Goal: Task Accomplishment & Management: Manage account settings

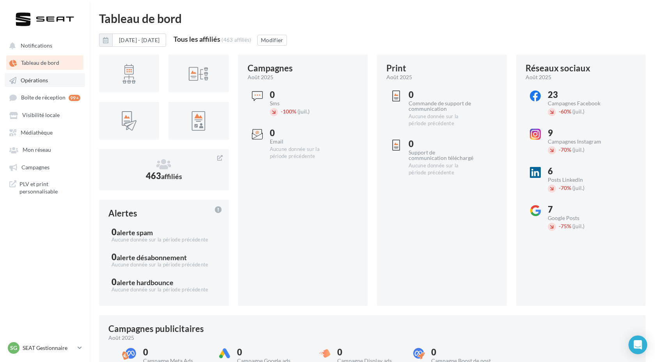
click at [42, 82] on span "Opérations" at bounding box center [34, 80] width 27 height 7
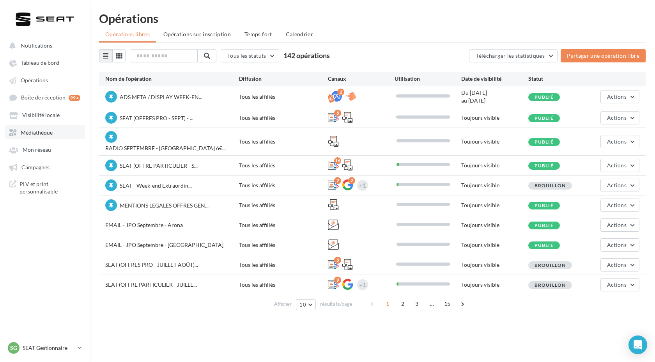
click at [46, 126] on link "Médiathèque" at bounding box center [45, 132] width 80 height 14
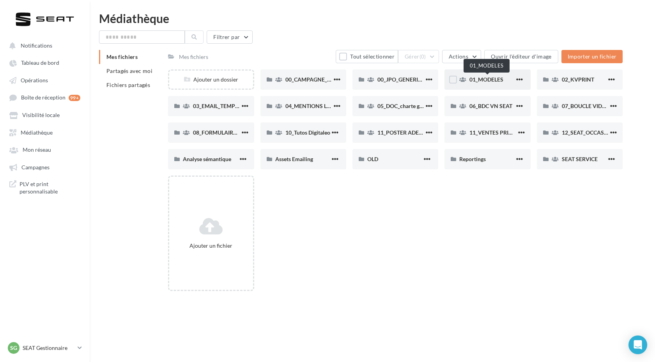
click at [478, 82] on span "01_MODELES" at bounding box center [486, 79] width 34 height 7
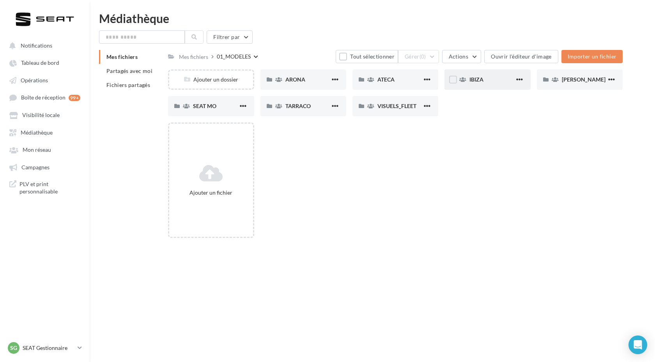
click at [483, 83] on div "IBIZA" at bounding box center [491, 80] width 45 height 8
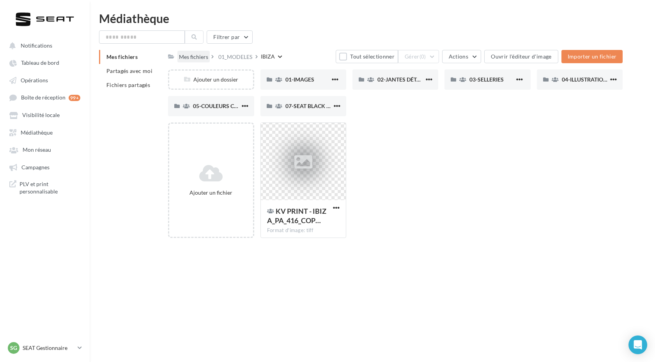
click at [189, 60] on div "Mes fichiers" at bounding box center [193, 57] width 29 height 8
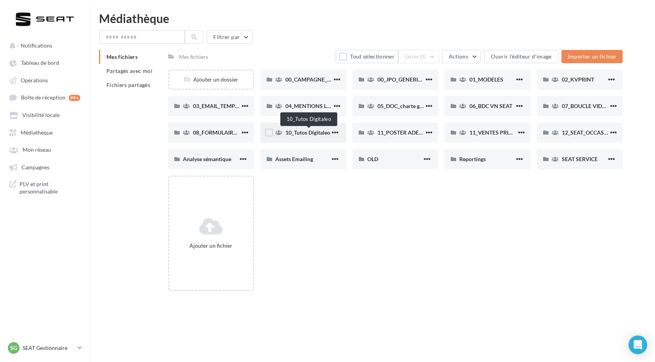
click at [315, 136] on span "10_Tutos Digitaleo" at bounding box center [307, 132] width 45 height 7
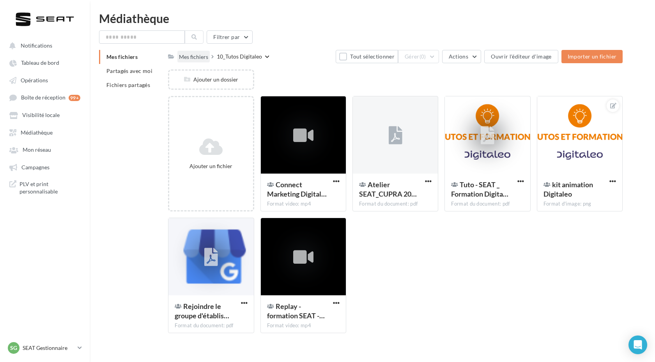
click at [187, 51] on div "Mes fichiers" at bounding box center [193, 56] width 32 height 11
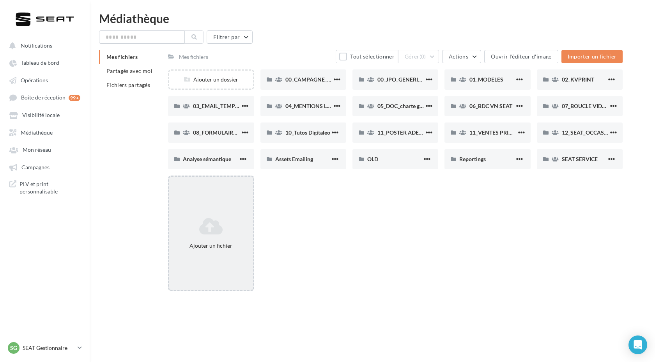
click at [232, 230] on icon at bounding box center [210, 226] width 77 height 19
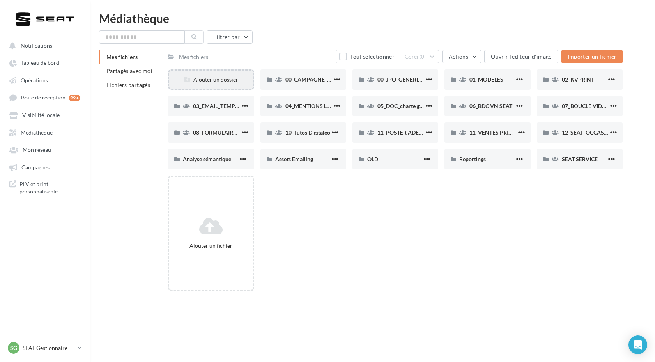
click at [228, 78] on div "Ajouter un dossier" at bounding box center [210, 80] width 83 height 8
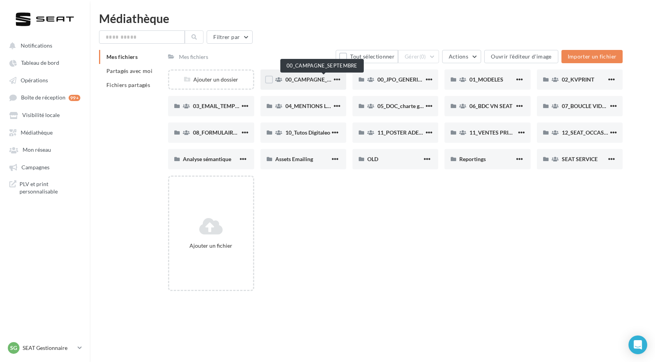
click at [316, 81] on span "00_CAMPAGNE_SEPTEMBRE" at bounding box center [321, 79] width 73 height 7
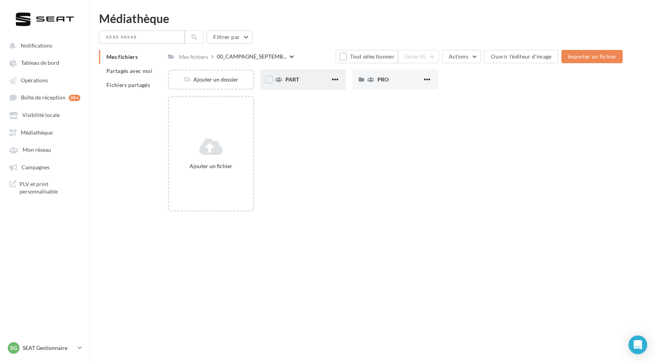
click at [323, 74] on div "PART" at bounding box center [303, 79] width 86 height 20
click at [292, 84] on div "ARONA" at bounding box center [303, 79] width 86 height 20
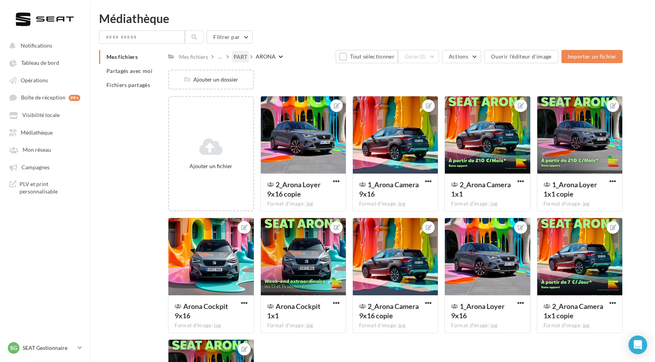
click at [244, 58] on div "PART" at bounding box center [240, 57] width 14 height 8
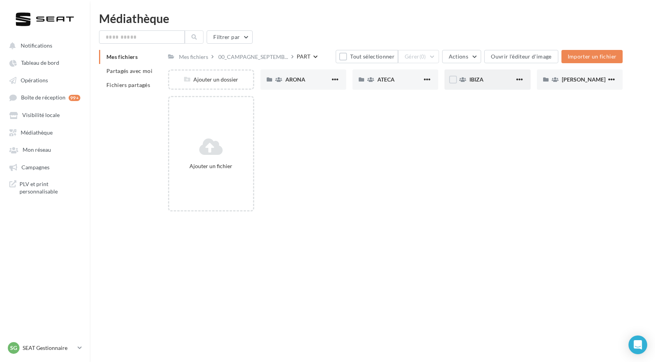
click at [497, 76] on div "IBIZA" at bounding box center [491, 80] width 45 height 8
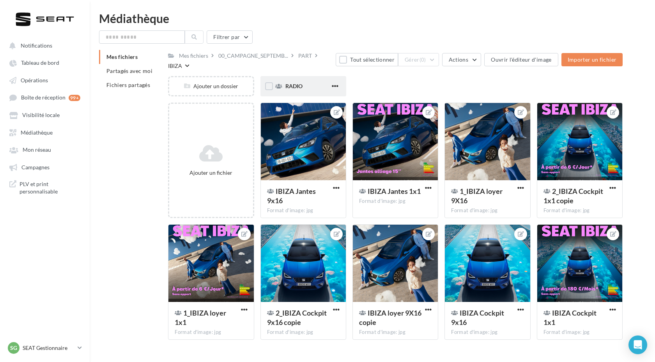
click at [294, 90] on div "RADIO" at bounding box center [307, 86] width 45 height 8
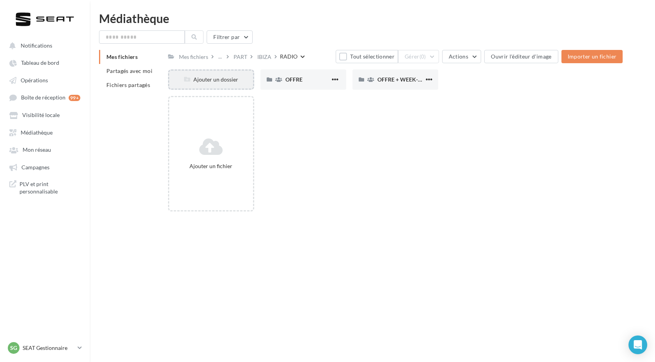
click at [210, 78] on div "Ajouter un dossier" at bounding box center [210, 80] width 83 height 8
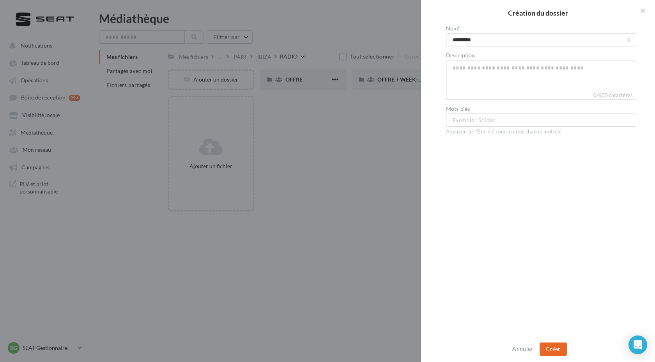
type input "*********"
click at [551, 352] on button "Créer" at bounding box center [552, 348] width 27 height 13
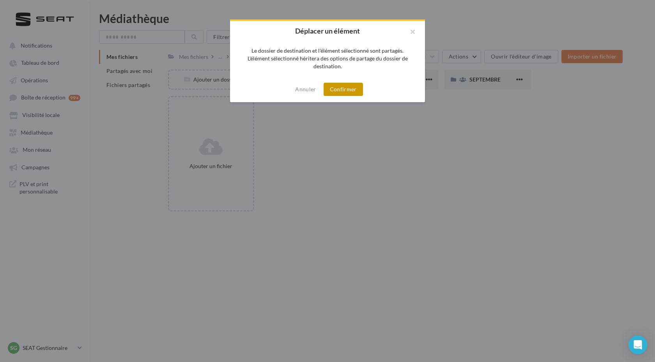
click at [345, 90] on button "Confirmer" at bounding box center [342, 89] width 39 height 13
click at [335, 91] on button "Confirmer" at bounding box center [342, 89] width 39 height 13
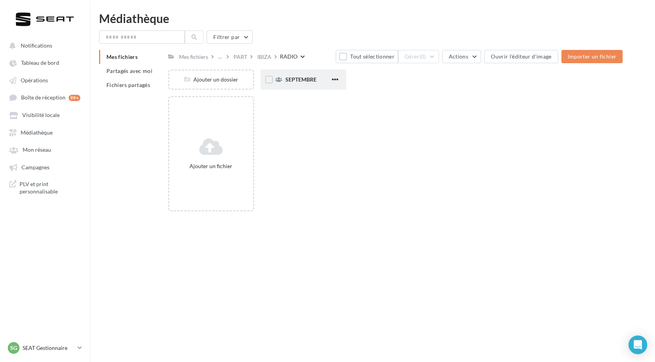
click at [322, 85] on div "SEPTEMBRE" at bounding box center [303, 79] width 86 height 20
click at [289, 85] on div "OFFRE" at bounding box center [303, 79] width 86 height 20
click at [291, 57] on div "SEPTEMBRE" at bounding box center [276, 57] width 31 height 8
click at [271, 58] on div "RADIO" at bounding box center [267, 57] width 18 height 8
click at [214, 80] on div "Ajouter un dossier" at bounding box center [210, 80] width 83 height 8
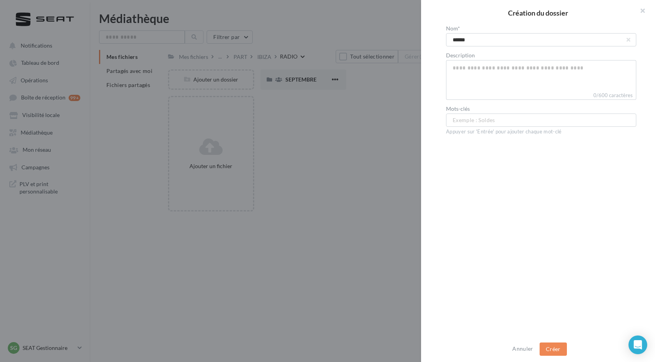
type input "*******"
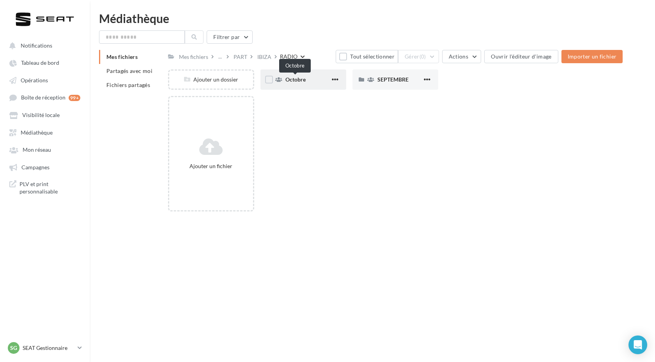
click at [296, 80] on span "Octobre" at bounding box center [295, 79] width 20 height 7
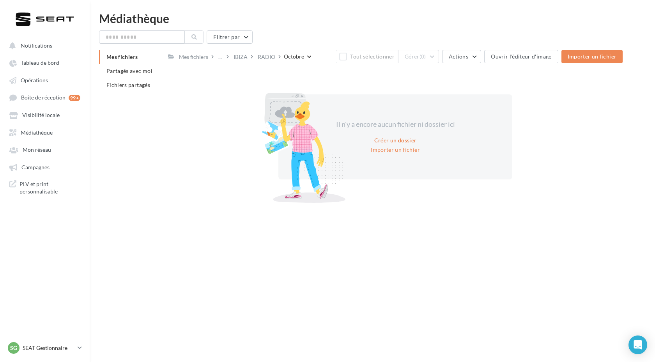
click at [405, 142] on button "Créer un dossier" at bounding box center [395, 140] width 49 height 9
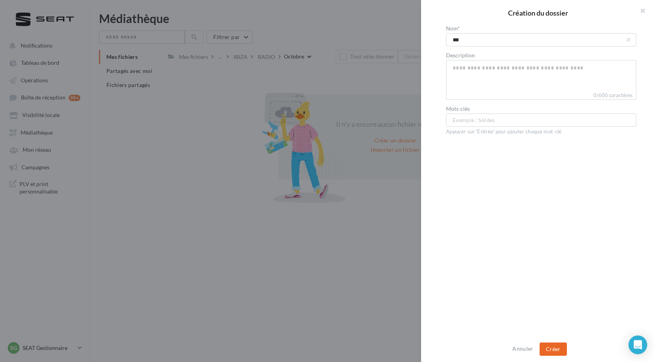
type input "***"
click at [559, 353] on button "Créer" at bounding box center [552, 348] width 27 height 13
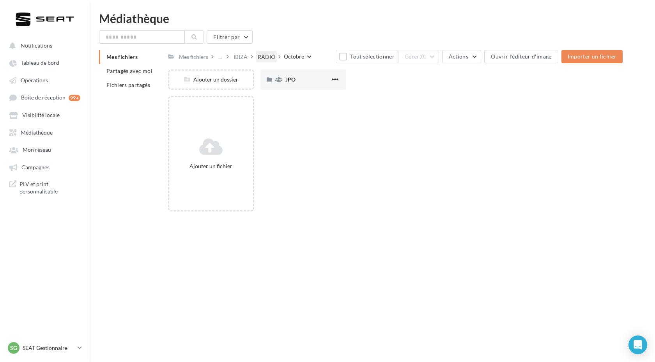
click at [270, 62] on div "RADIO" at bounding box center [266, 56] width 21 height 11
click at [377, 86] on div "SEPTEMBRE" at bounding box center [395, 79] width 86 height 20
click at [269, 58] on div "RADIO" at bounding box center [267, 57] width 18 height 8
click at [307, 80] on div "Octobre" at bounding box center [307, 80] width 45 height 8
click at [264, 55] on div "RADIO" at bounding box center [267, 57] width 18 height 8
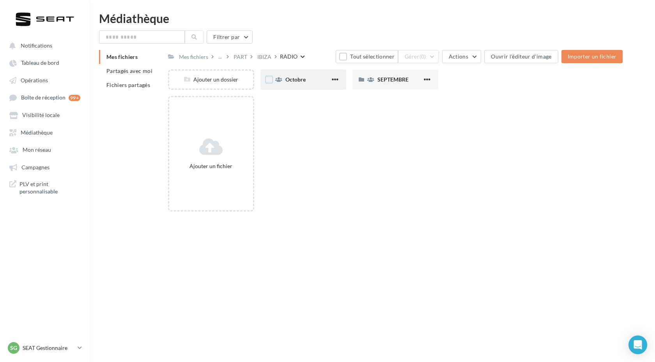
click at [336, 83] on button "button" at bounding box center [335, 80] width 10 height 8
click at [300, 98] on button "Modifier les informations" at bounding box center [296, 95] width 87 height 20
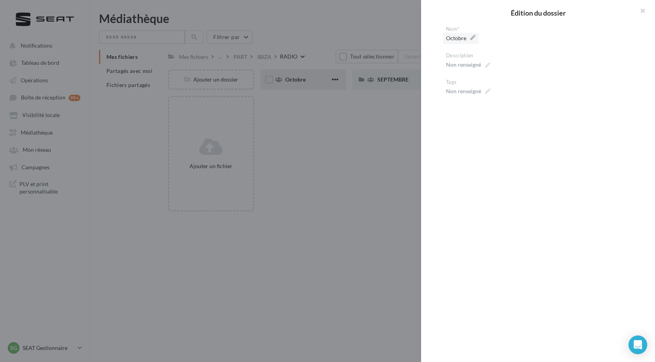
click at [467, 36] on span "Octobre" at bounding box center [461, 38] width 30 height 11
click at [0, 0] on textarea "*******" at bounding box center [0, 0] width 0 height 0
click at [471, 39] on textarea "*******" at bounding box center [541, 39] width 190 height 13
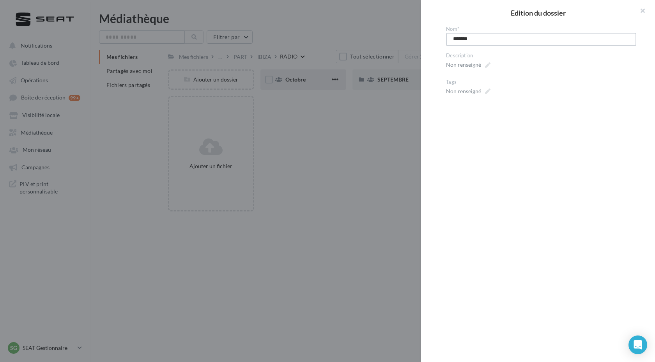
type textarea "*"
type textarea "**"
type textarea "***"
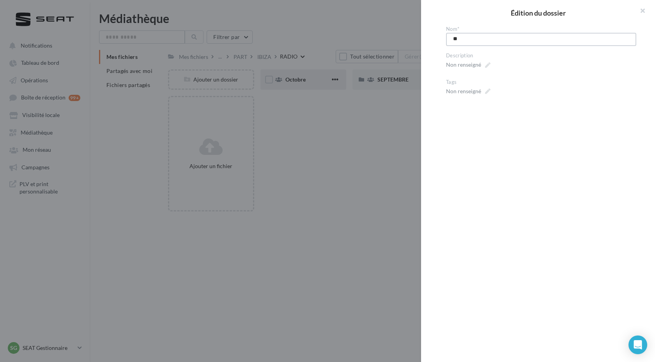
type textarea "***"
type textarea "****"
type textarea "*****"
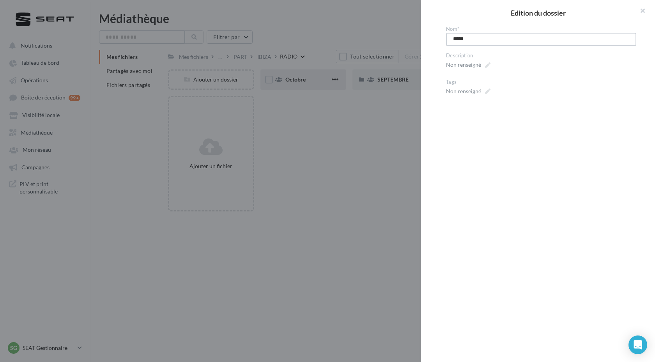
type textarea "******"
type textarea "*******"
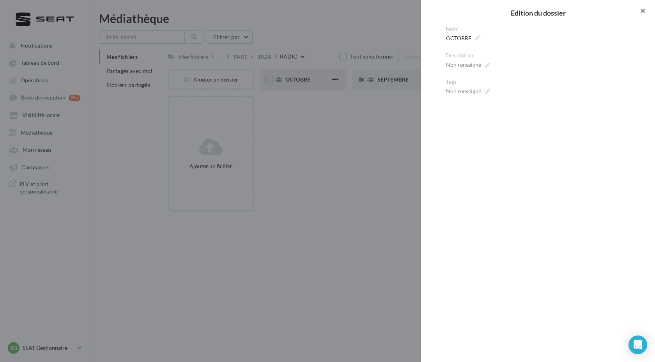
click at [642, 13] on button "button" at bounding box center [639, 11] width 31 height 23
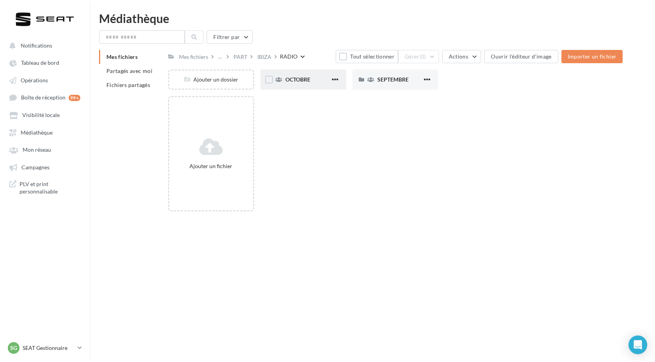
click at [315, 80] on div "OCTOBRE" at bounding box center [307, 80] width 45 height 8
click at [323, 78] on div "JPO" at bounding box center [307, 80] width 45 height 8
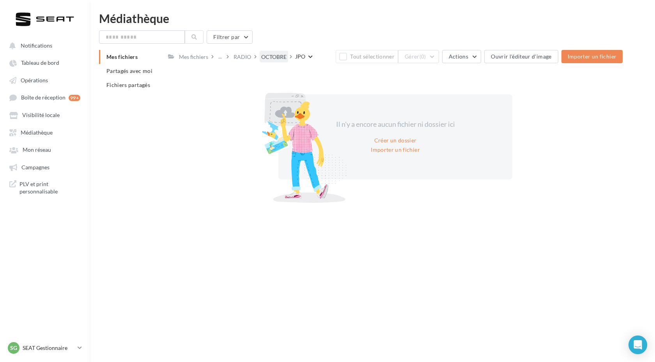
click at [278, 60] on div "OCTOBRE" at bounding box center [273, 57] width 25 height 8
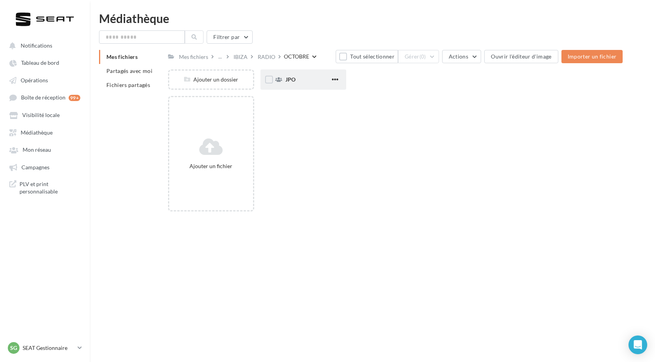
click at [340, 79] on div "JPO" at bounding box center [303, 79] width 86 height 20
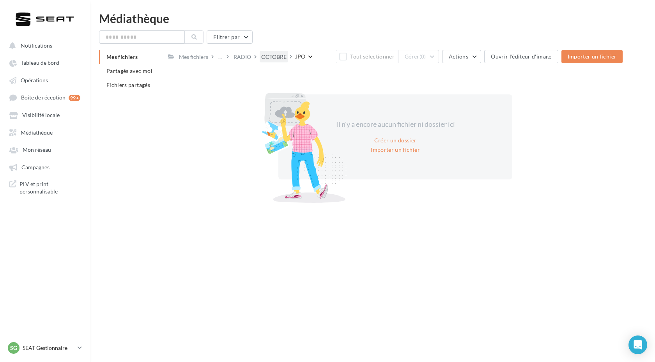
click at [273, 55] on div "OCTOBRE" at bounding box center [273, 57] width 25 height 8
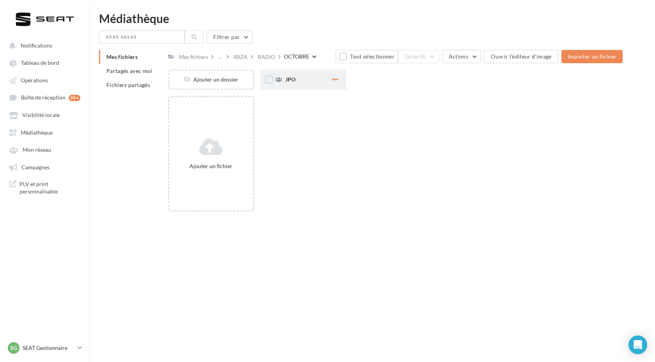
click at [336, 81] on span "button" at bounding box center [335, 79] width 7 height 7
click at [288, 134] on button "Supprimer" at bounding box center [296, 136] width 87 height 20
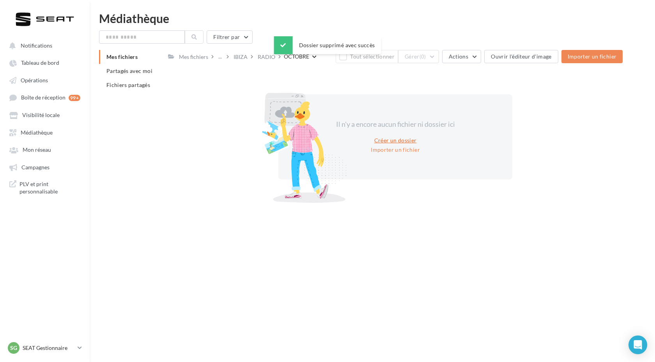
click at [405, 139] on button "Créer un dossier" at bounding box center [395, 140] width 49 height 9
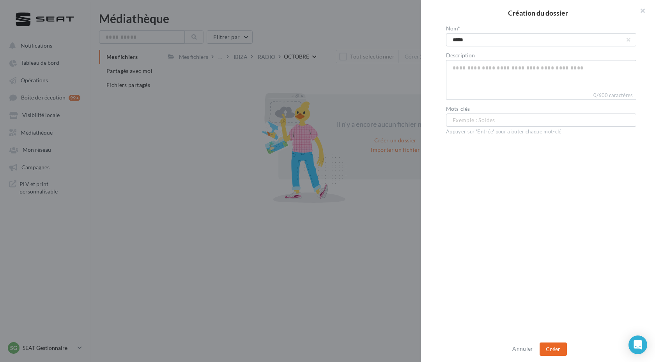
type input "*****"
click at [551, 350] on button "Créer" at bounding box center [552, 348] width 27 height 13
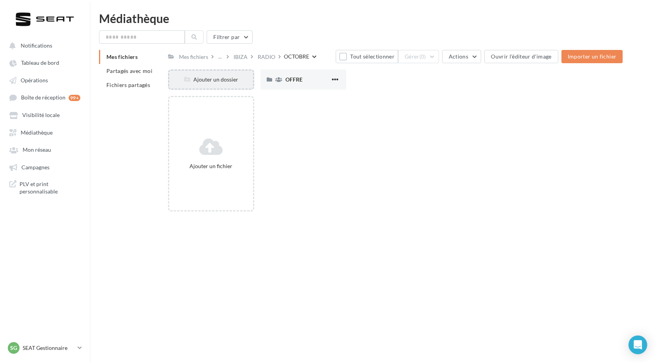
click at [222, 79] on div "Ajouter un dossier" at bounding box center [210, 80] width 83 height 8
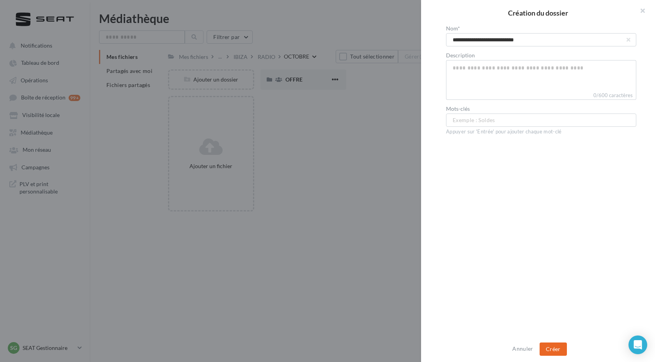
type input "**********"
click at [552, 352] on button "Créer" at bounding box center [552, 348] width 27 height 13
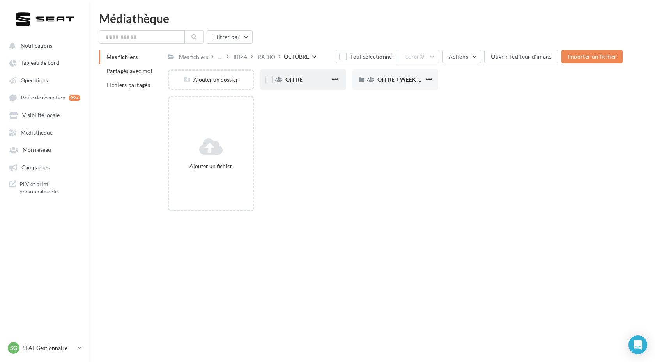
click at [306, 80] on div "OFFRE" at bounding box center [307, 80] width 45 height 8
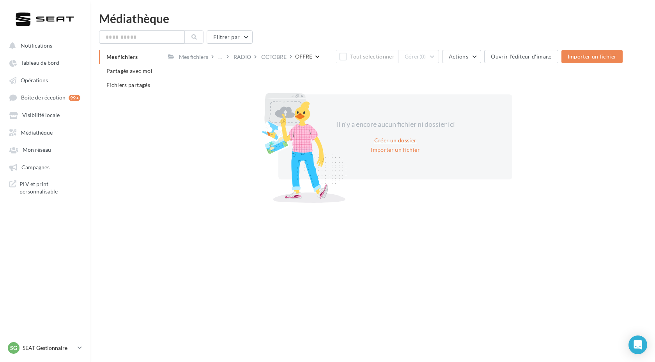
click at [399, 143] on button "Créer un dossier" at bounding box center [395, 140] width 49 height 9
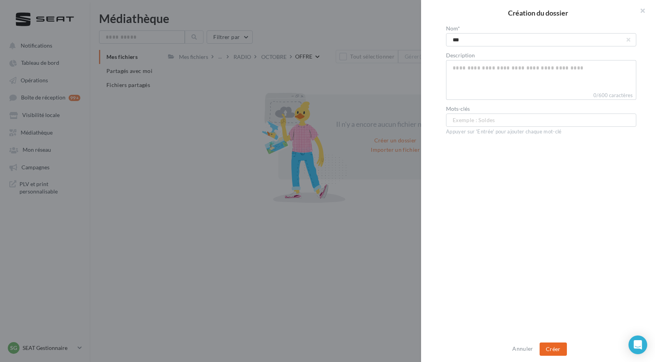
type input "***"
click at [556, 349] on button "Créer" at bounding box center [552, 348] width 27 height 13
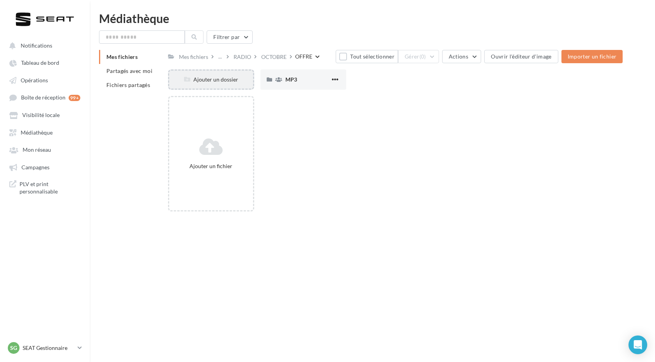
click at [219, 74] on div "Ajouter un dossier" at bounding box center [211, 79] width 86 height 20
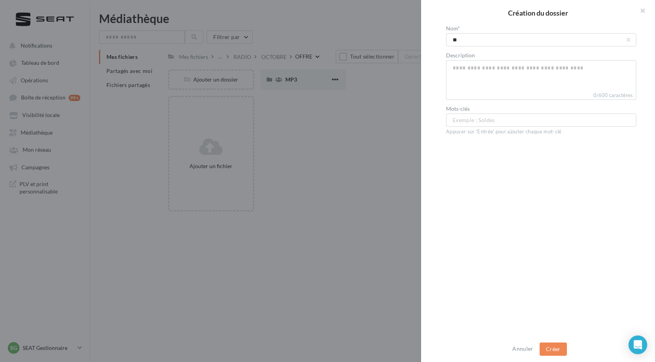
type input "***"
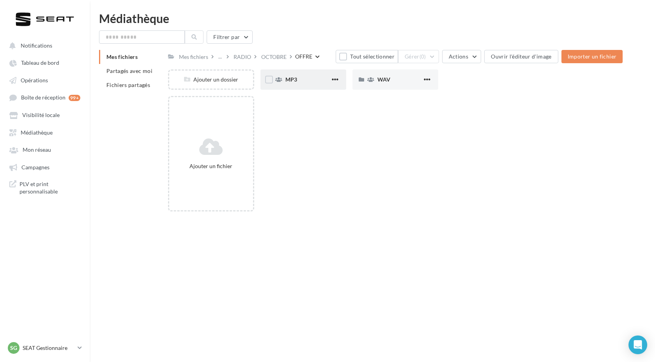
click at [302, 80] on div "MP3" at bounding box center [307, 80] width 45 height 8
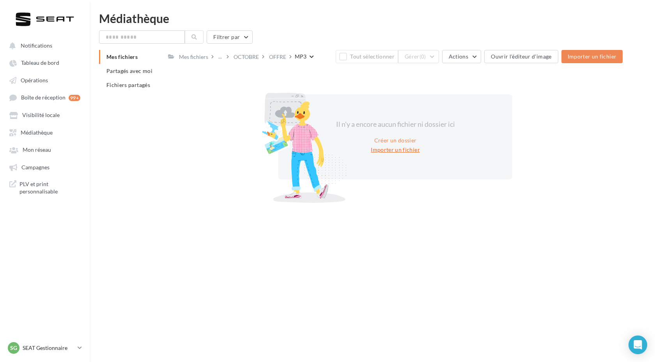
click at [398, 150] on button "Importer un fichier" at bounding box center [395, 149] width 55 height 9
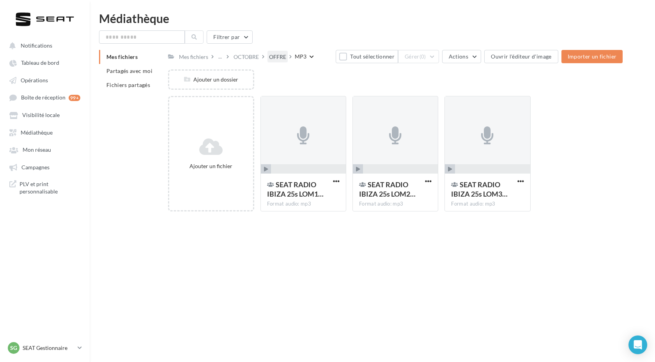
click at [281, 59] on div "OFFRE" at bounding box center [277, 57] width 17 height 8
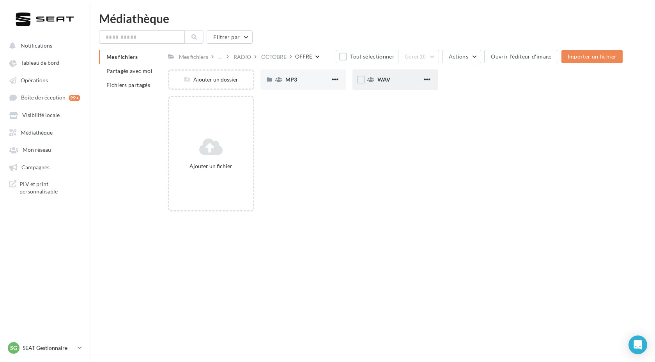
click at [400, 79] on div "WAV" at bounding box center [399, 80] width 45 height 8
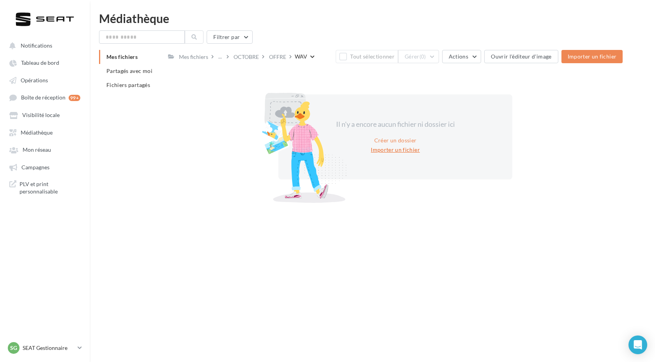
click at [397, 152] on button "Importer un fichier" at bounding box center [395, 149] width 55 height 9
click at [249, 58] on div "OCTOBRE" at bounding box center [245, 57] width 25 height 8
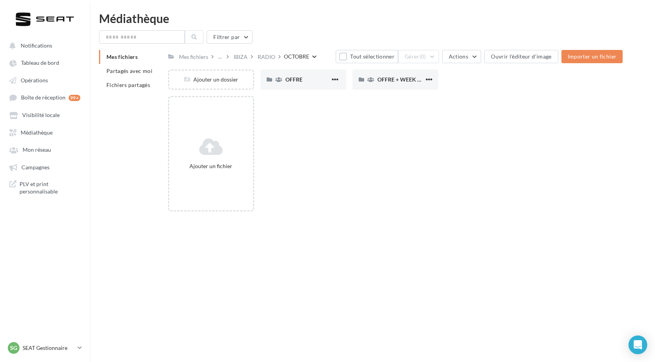
click at [311, 80] on div at bounding box center [375, 134] width 553 height 168
click at [316, 85] on div "OFFRE" at bounding box center [303, 79] width 86 height 20
click at [403, 83] on div "WAV" at bounding box center [399, 80] width 45 height 8
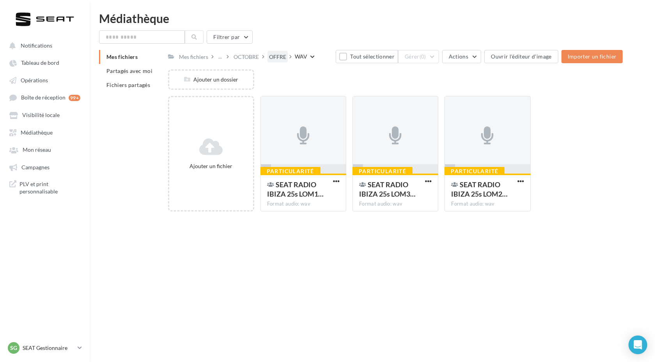
click at [278, 56] on div "OFFRE" at bounding box center [277, 57] width 17 height 8
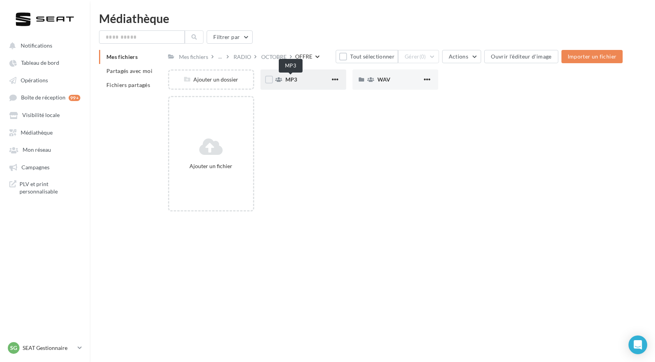
click at [295, 80] on span "MP3" at bounding box center [291, 79] width 12 height 7
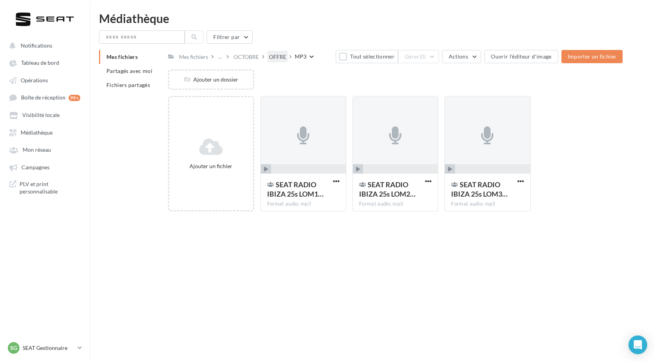
click at [286, 55] on div "OFFRE" at bounding box center [277, 57] width 17 height 8
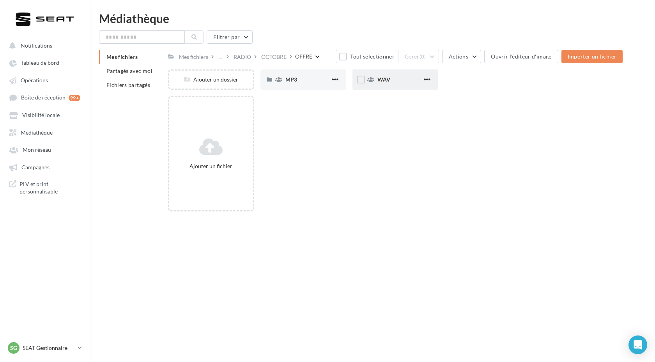
click at [407, 79] on div "WAV" at bounding box center [399, 80] width 45 height 8
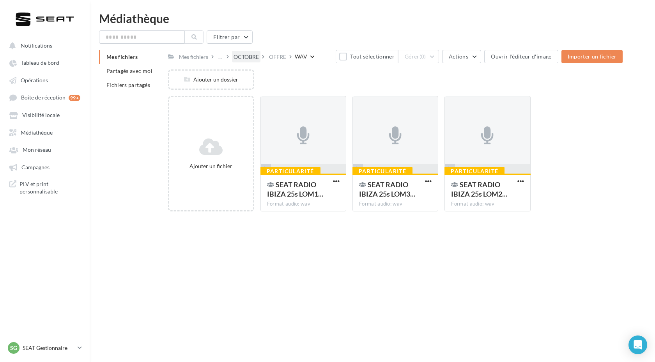
click at [253, 53] on div "OCTOBRE" at bounding box center [246, 56] width 28 height 11
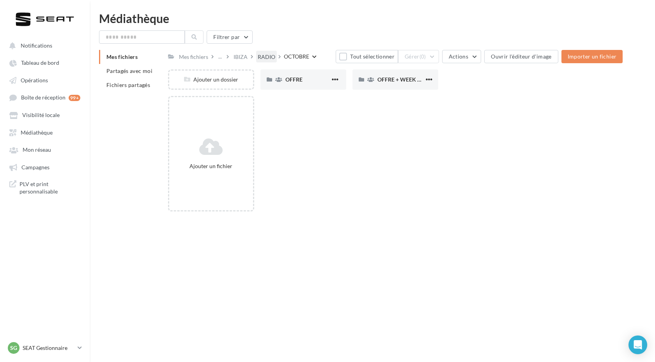
click at [270, 56] on div "RADIO" at bounding box center [267, 57] width 18 height 8
click at [392, 85] on div "SEPTEMBRE" at bounding box center [395, 79] width 86 height 20
click at [320, 77] on div "OFFRE" at bounding box center [307, 80] width 45 height 8
click at [359, 78] on label at bounding box center [361, 80] width 8 height 8
click at [359, 78] on icon at bounding box center [360, 79] width 5 height 5
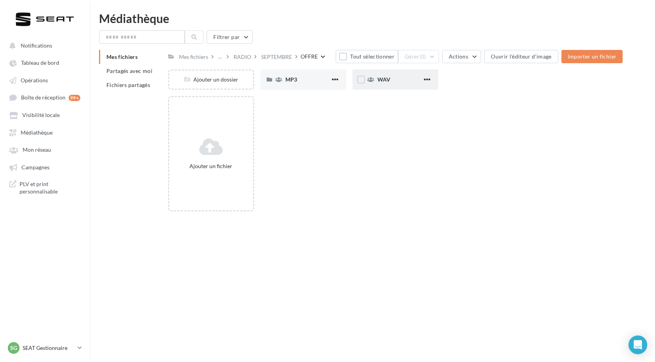
click at [391, 81] on div "WAV" at bounding box center [399, 80] width 45 height 8
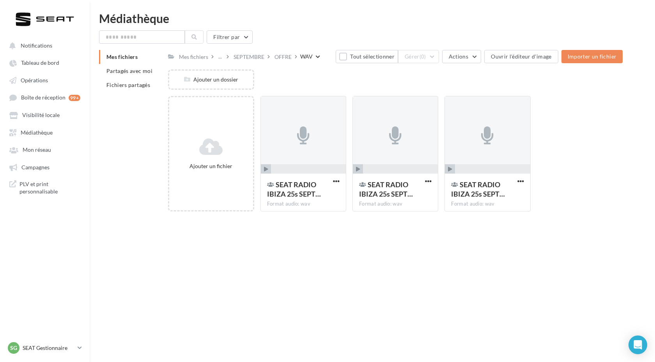
click at [448, 270] on div "Notifications Tableau de bord Opérations" at bounding box center [327, 193] width 655 height 362
click at [252, 58] on div "SEPTEMBRE" at bounding box center [248, 57] width 31 height 8
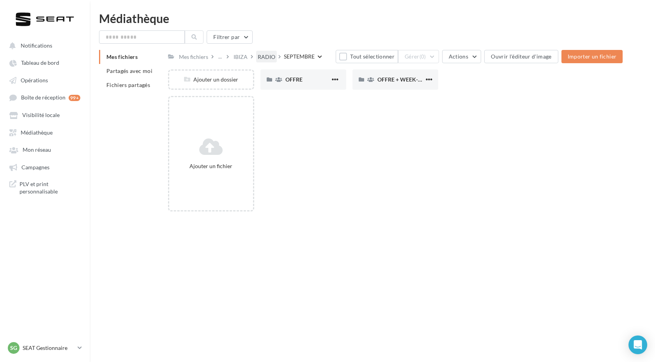
click at [262, 57] on div "RADIO" at bounding box center [267, 57] width 18 height 8
click at [305, 79] on span "OCTOBRE" at bounding box center [297, 79] width 25 height 7
click at [302, 87] on div "OFFRE" at bounding box center [303, 79] width 86 height 20
click at [399, 78] on div "WAV" at bounding box center [399, 80] width 45 height 8
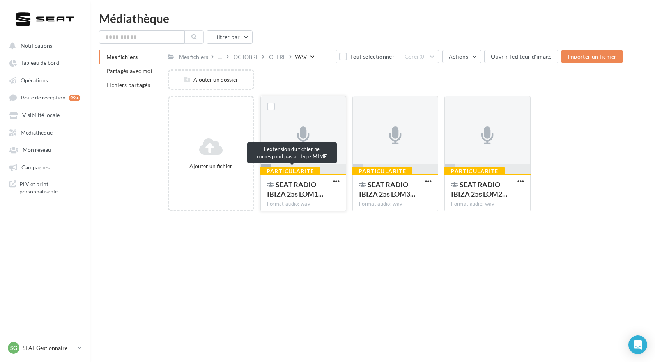
click at [310, 170] on div "Particularité" at bounding box center [290, 171] width 60 height 9
click at [505, 235] on div "Notifications Tableau de bord Opérations" at bounding box center [327, 193] width 655 height 362
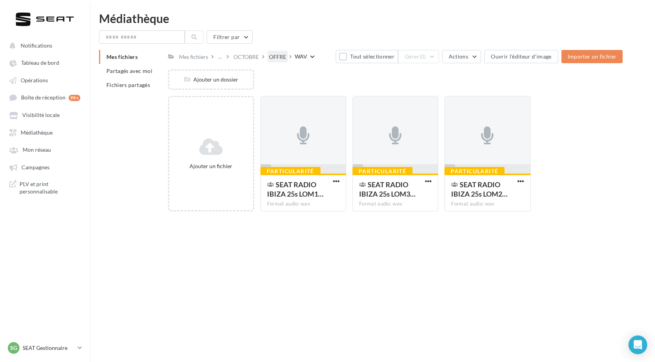
click at [279, 58] on div "OFFRE" at bounding box center [277, 57] width 17 height 8
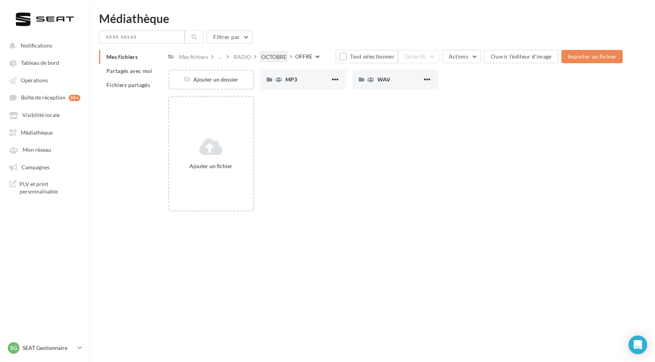
click at [277, 57] on div "OCTOBRE" at bounding box center [273, 57] width 25 height 8
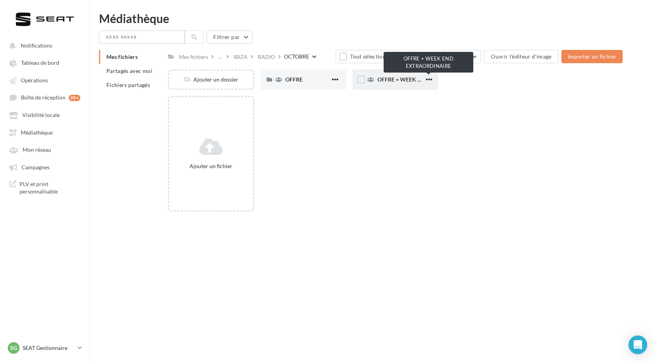
click at [393, 82] on span "OFFRE + WEEK END EXTRAORDINAIRE" at bounding box center [426, 79] width 99 height 7
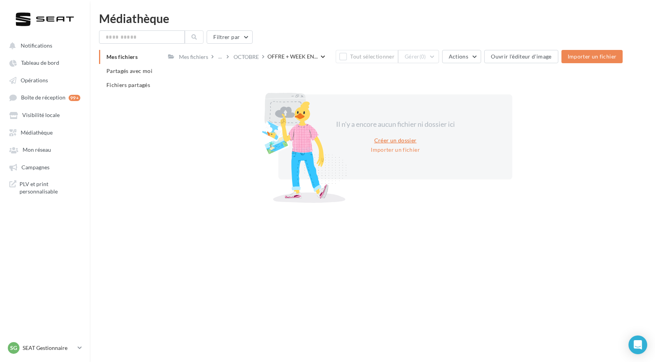
click at [397, 139] on button "Créer un dossier" at bounding box center [395, 140] width 49 height 9
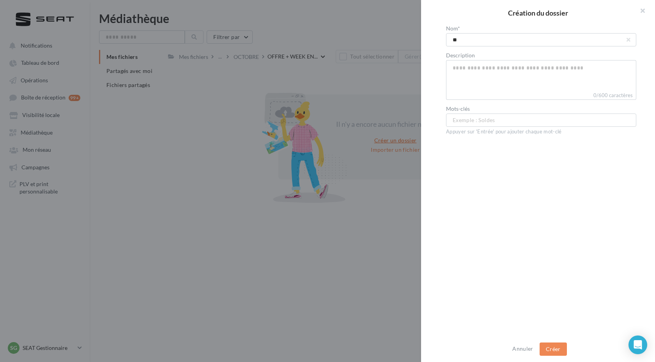
type input "***"
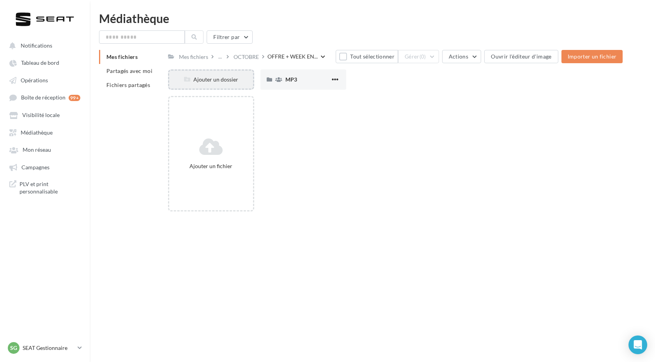
click at [210, 81] on div "Ajouter un dossier" at bounding box center [210, 80] width 83 height 8
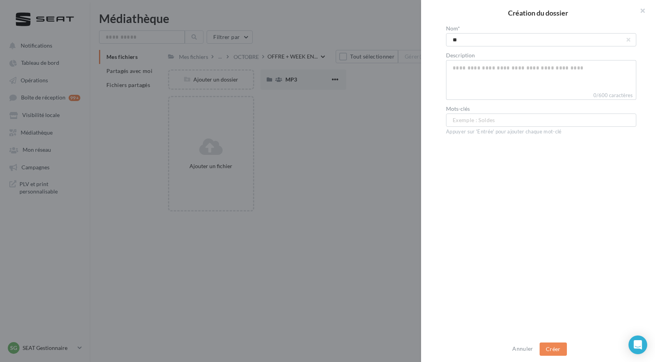
type input "***"
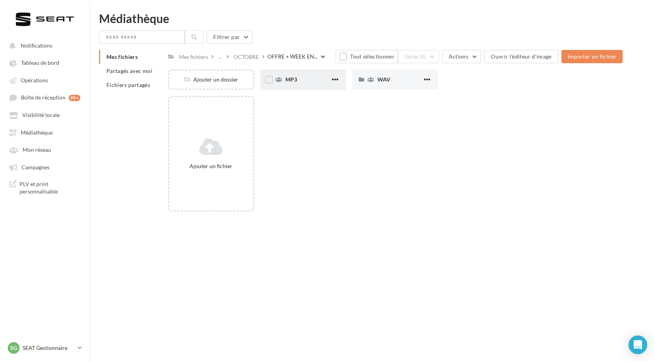
click at [283, 78] on div "MP3" at bounding box center [303, 79] width 86 height 20
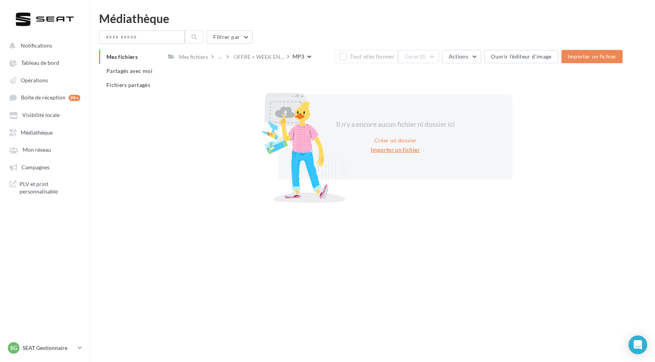
click at [389, 150] on button "Importer un fichier" at bounding box center [395, 149] width 55 height 9
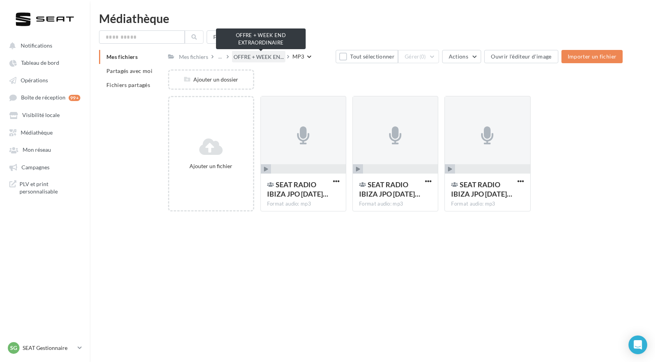
click at [270, 58] on span "OFFRE + WEEK EN..." at bounding box center [258, 57] width 50 height 8
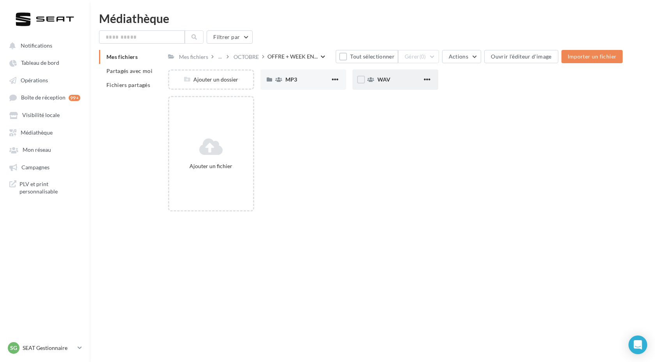
click at [382, 87] on div "WAV" at bounding box center [395, 79] width 86 height 20
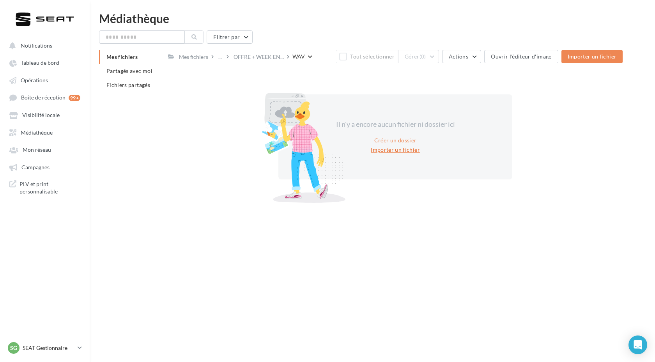
click at [394, 148] on button "Importer un fichier" at bounding box center [395, 149] width 55 height 9
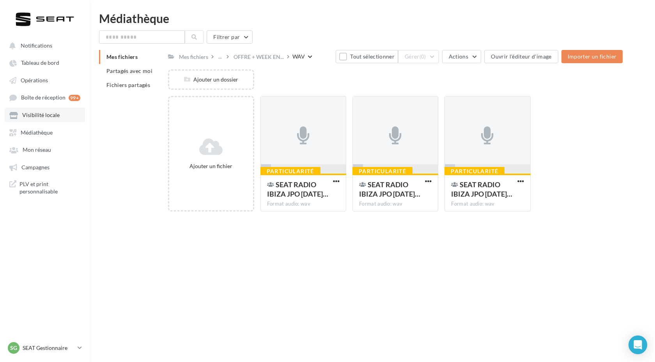
click at [42, 116] on span "Visibilité locale" at bounding box center [40, 115] width 37 height 7
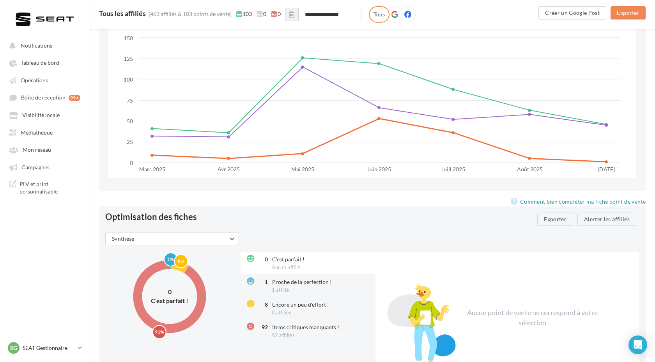
scroll to position [862, 0]
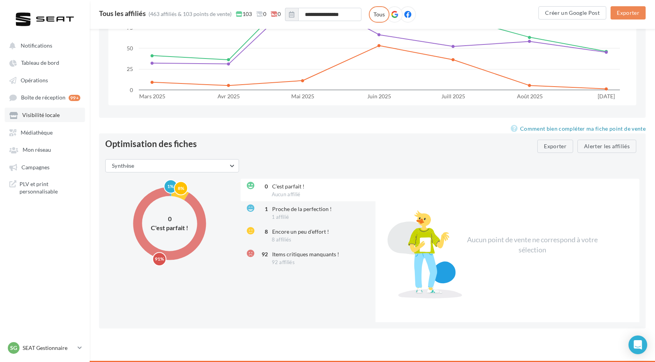
click at [58, 116] on link "Visibilité locale" at bounding box center [45, 115] width 80 height 14
click at [45, 85] on link "Opérations" at bounding box center [45, 80] width 80 height 14
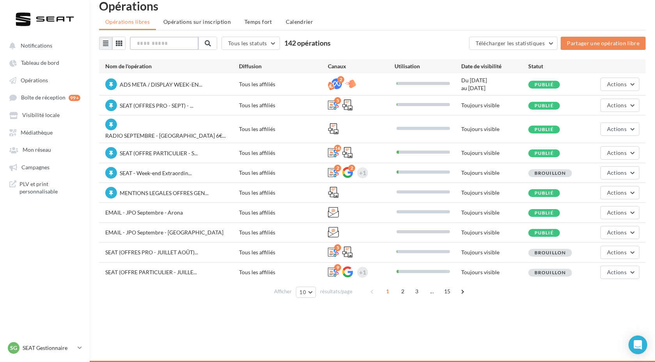
click at [158, 46] on input "text" at bounding box center [164, 43] width 69 height 13
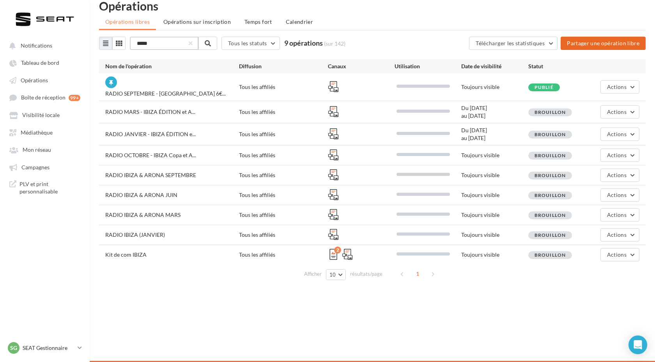
type input "*****"
click at [595, 45] on button "Partager une opération libre" at bounding box center [602, 43] width 85 height 13
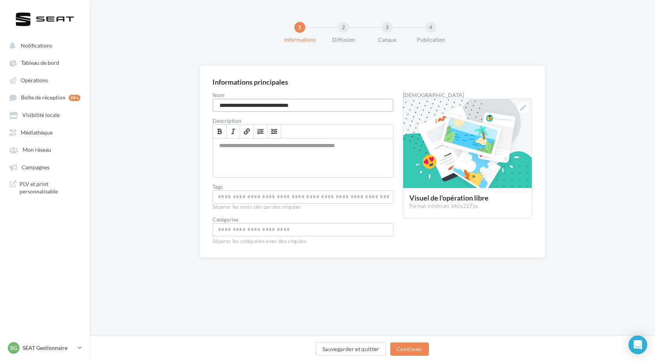
click at [312, 102] on input "**********" at bounding box center [302, 105] width 181 height 13
paste input "**********"
click at [266, 104] on input "**********" at bounding box center [302, 105] width 181 height 13
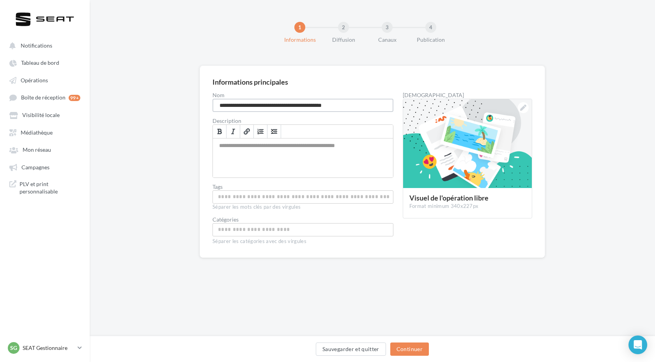
click at [266, 104] on input "**********" at bounding box center [302, 105] width 181 height 13
click at [354, 107] on input "**********" at bounding box center [302, 105] width 181 height 13
type input "**********"
click at [313, 152] on div "Permet de préciser les enjeux de la campagne à vos affiliés" at bounding box center [303, 157] width 180 height 39
click at [263, 157] on div "*******" at bounding box center [303, 157] width 180 height 39
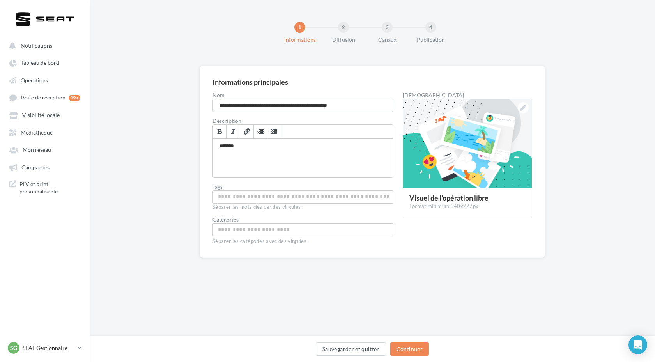
paste div "Permet de préciser les enjeux de la campagne à vos affiliés"
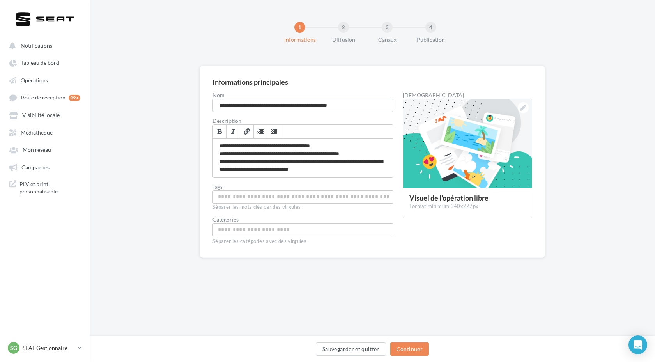
click at [297, 170] on div "**********" at bounding box center [303, 157] width 180 height 39
click at [310, 169] on div "**********" at bounding box center [303, 157] width 180 height 39
click at [322, 170] on div "**********" at bounding box center [303, 157] width 180 height 39
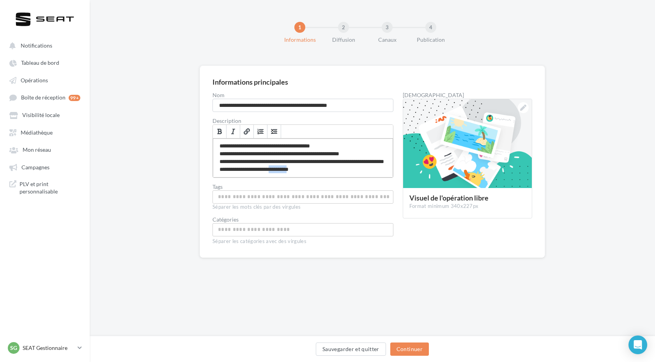
click at [322, 170] on div "**********" at bounding box center [303, 157] width 180 height 39
click at [241, 194] on input "Permet aux affiliés de trouver l'opération libre plus facilement" at bounding box center [302, 196] width 177 height 9
click at [321, 194] on input "Permet aux affiliés de trouver l'opération libre plus facilement" at bounding box center [326, 198] width 58 height 9
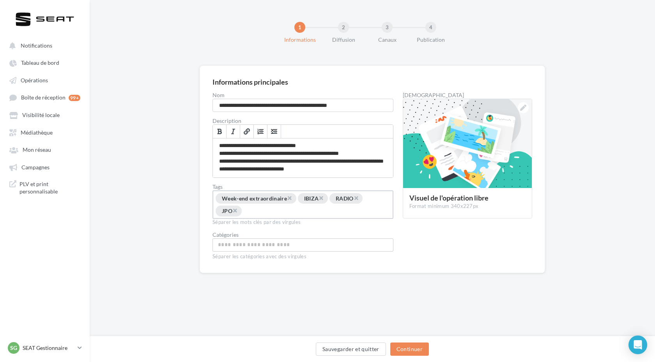
click at [330, 245] on input "Choisissez une catégorie" at bounding box center [302, 244] width 177 height 9
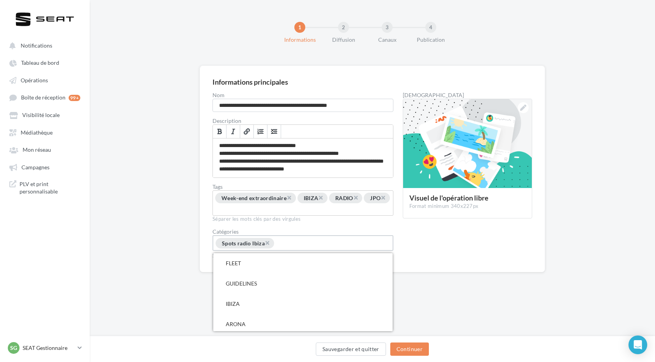
type input "*"
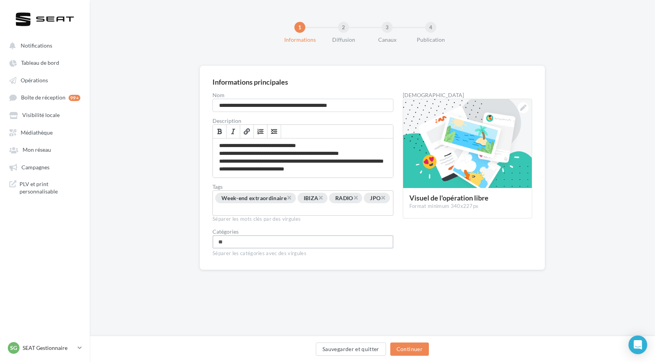
type input "*"
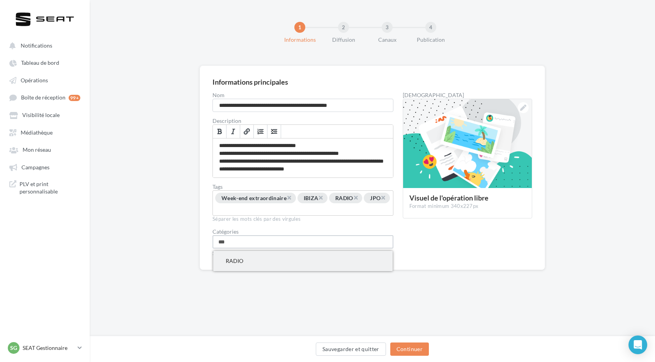
type input "***"
click at [345, 262] on span "RADIO" at bounding box center [302, 261] width 179 height 20
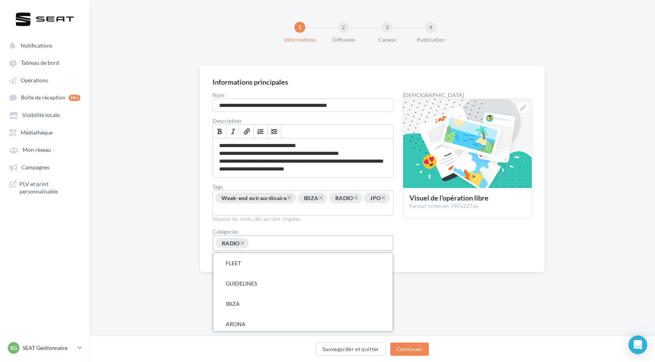
click at [468, 269] on div "**********" at bounding box center [372, 168] width 345 height 207
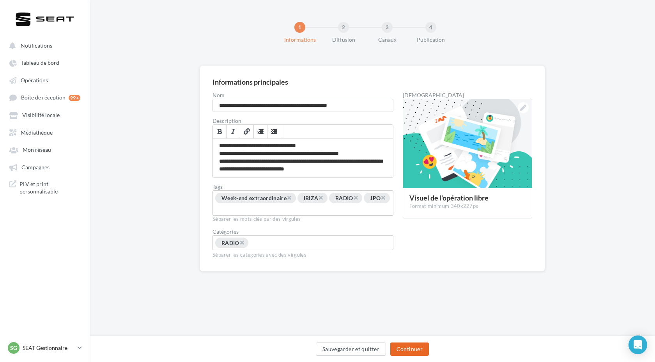
click at [414, 352] on button "Continuer" at bounding box center [409, 348] width 39 height 13
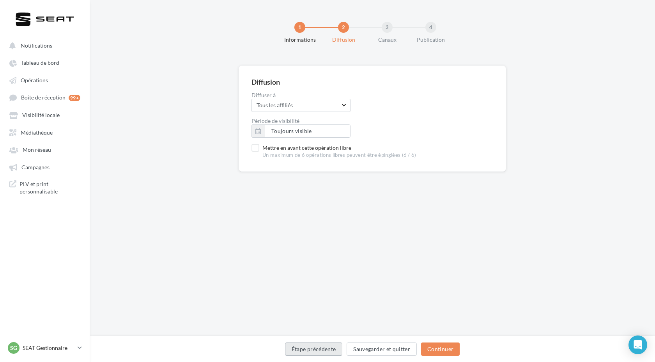
click at [325, 344] on button "Étape précédente" at bounding box center [314, 348] width 58 height 13
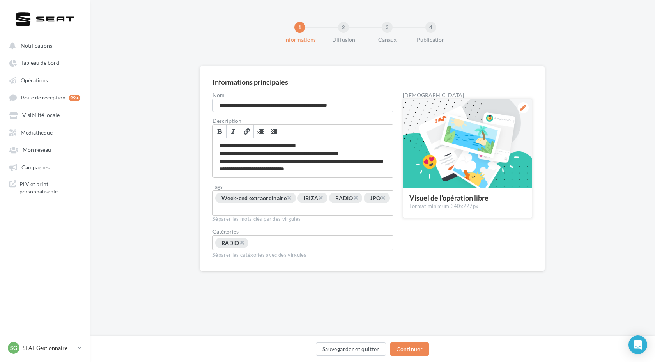
click at [523, 109] on icon at bounding box center [523, 107] width 6 height 6
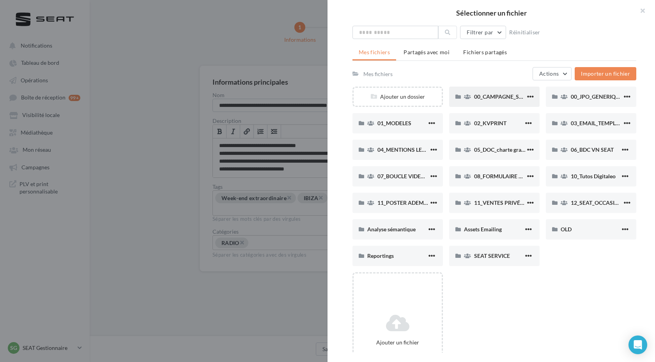
click at [520, 101] on div "00_CAMPAGNE_SEPTEMBRE" at bounding box center [494, 97] width 90 height 20
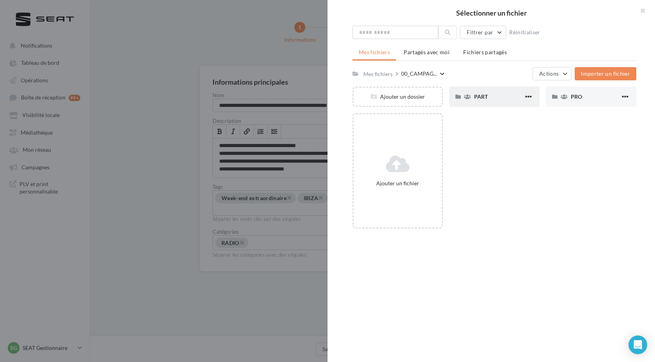
click at [481, 90] on div "PART" at bounding box center [494, 97] width 90 height 20
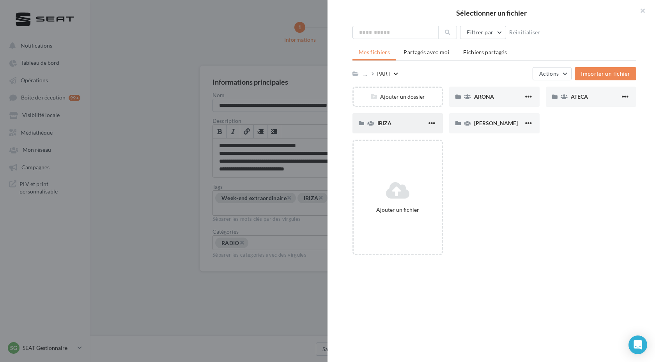
click at [405, 131] on div "IBIZA" at bounding box center [397, 123] width 90 height 20
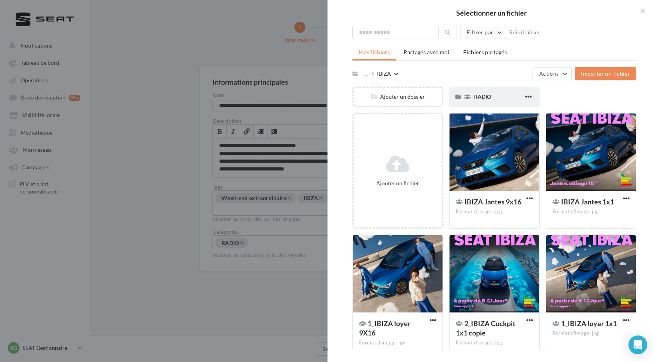
click at [492, 96] on div "RADIO" at bounding box center [498, 97] width 49 height 8
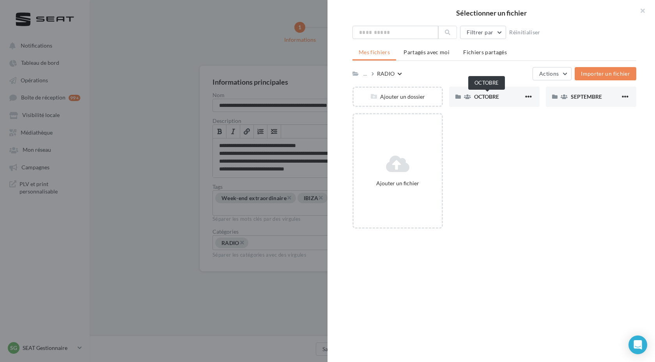
click at [492, 96] on span "OCTOBRE" at bounding box center [486, 96] width 25 height 7
click at [640, 12] on button "button" at bounding box center [639, 11] width 31 height 23
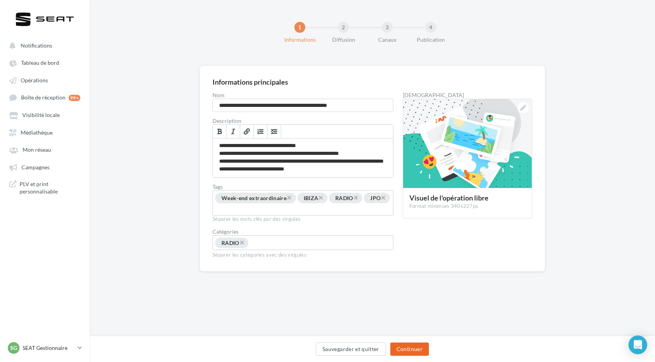
click at [406, 347] on button "Continuer" at bounding box center [409, 348] width 39 height 13
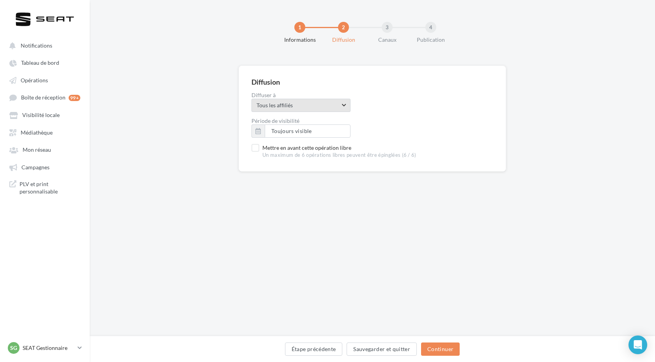
click at [316, 101] on span "Tous les affiliés Tous les affiliés" at bounding box center [300, 105] width 99 height 13
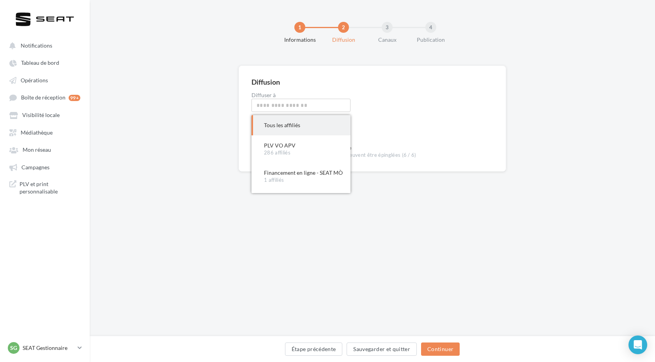
click at [388, 118] on label "Période de visibilité" at bounding box center [372, 120] width 242 height 5
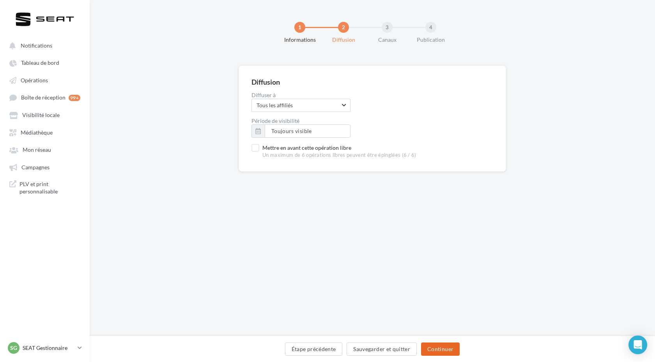
click at [440, 348] on button "Continuer" at bounding box center [440, 348] width 39 height 13
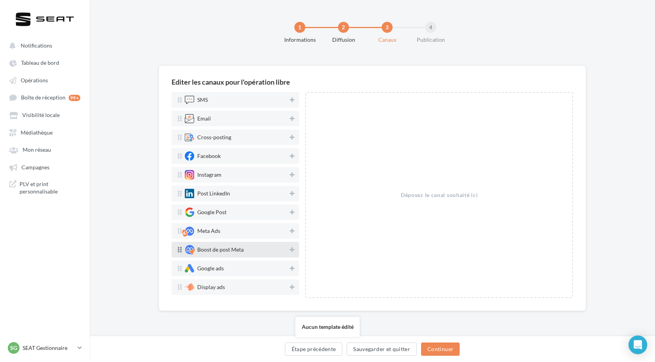
scroll to position [37, 0]
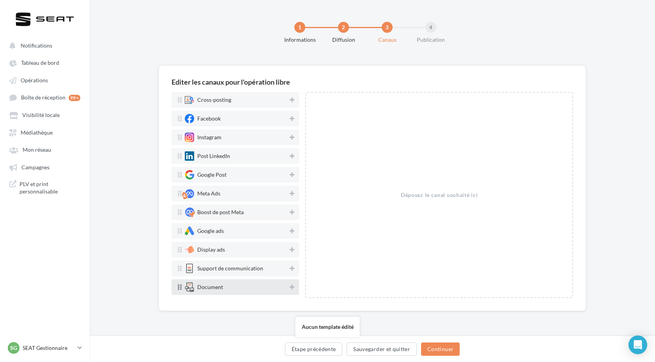
click at [234, 290] on div "Document" at bounding box center [236, 286] width 102 height 9
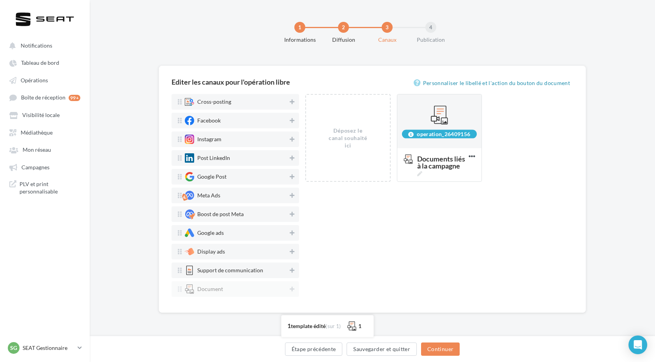
click at [349, 146] on div "Déposez le canal souhaité ici" at bounding box center [348, 138] width 42 height 23
click at [435, 184] on div "operation_26409156 Documents liés à la campagne Supprimer" at bounding box center [442, 141] width 91 height 94
click at [433, 174] on span "Documents liés à la campagne" at bounding box center [441, 165] width 48 height 21
click at [433, 173] on textarea "Documents liés à la campagne" at bounding box center [430, 162] width 63 height 22
click at [443, 167] on textarea "Documents liés à la campagne" at bounding box center [430, 162] width 63 height 22
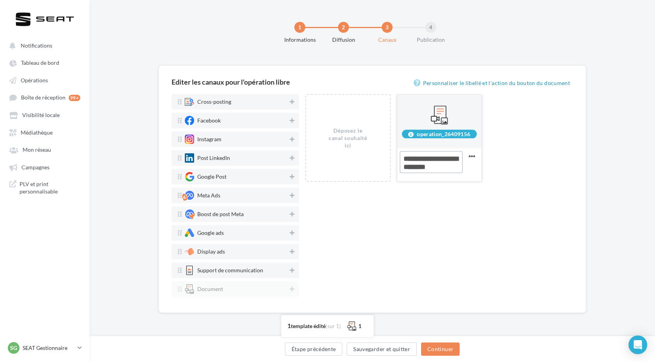
click at [443, 167] on textarea "Documents liés à la campagne" at bounding box center [430, 162] width 63 height 22
paste textarea "**********"
type textarea "**********"
click at [480, 230] on div "Déposez le canal souhaité ici operation_26409156 RADIO SEPTEMBRE - IBIZA 6€/J .…" at bounding box center [439, 197] width 268 height 206
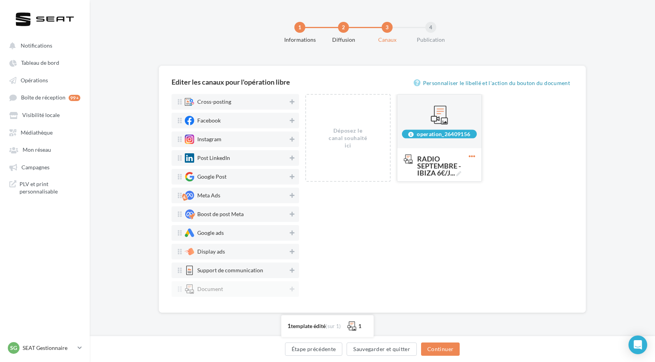
click at [468, 156] on icon at bounding box center [471, 156] width 19 height 19
click at [454, 236] on div "Déposez le canal souhaité ici operation_26409156 RADIO SEPTEMBRE - IBIZA 6€/J .…" at bounding box center [439, 197] width 268 height 206
click at [446, 352] on button "Continuer" at bounding box center [440, 348] width 39 height 13
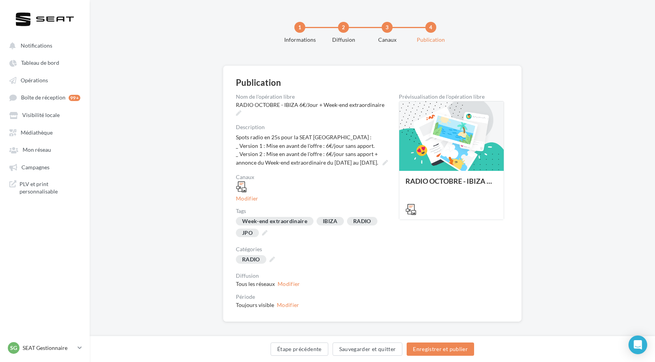
scroll to position [6, 0]
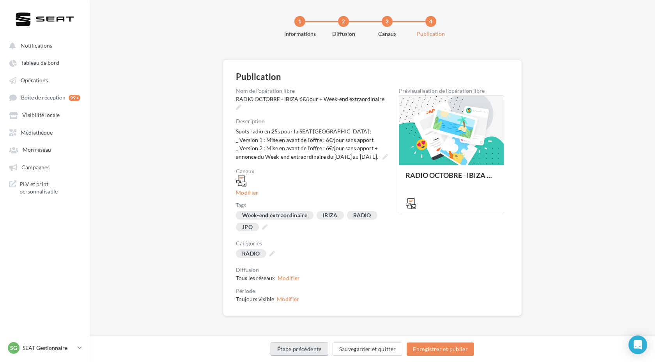
click at [284, 351] on button "Étape précédente" at bounding box center [299, 348] width 58 height 13
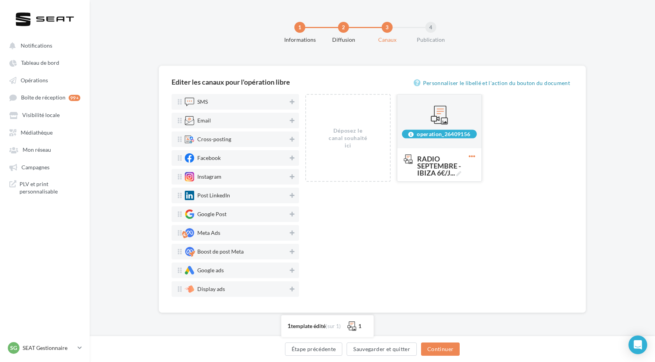
click at [472, 157] on icon at bounding box center [471, 156] width 19 height 19
click at [485, 171] on button "Supprimer" at bounding box center [506, 173] width 78 height 20
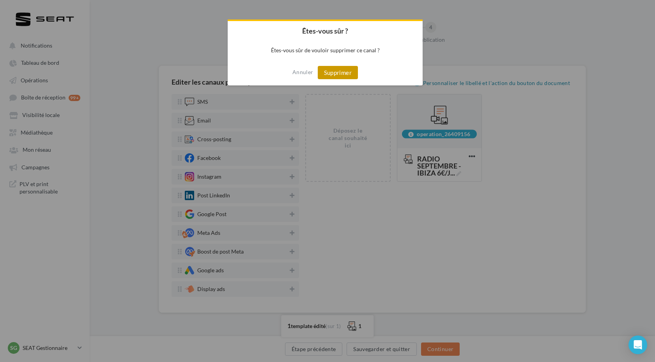
click at [337, 74] on button "Supprimer" at bounding box center [338, 72] width 40 height 13
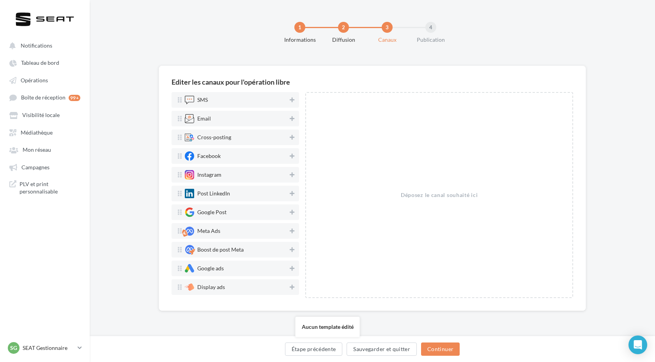
click at [449, 163] on div "Déposez le canal souhaité ici" at bounding box center [439, 195] width 268 height 206
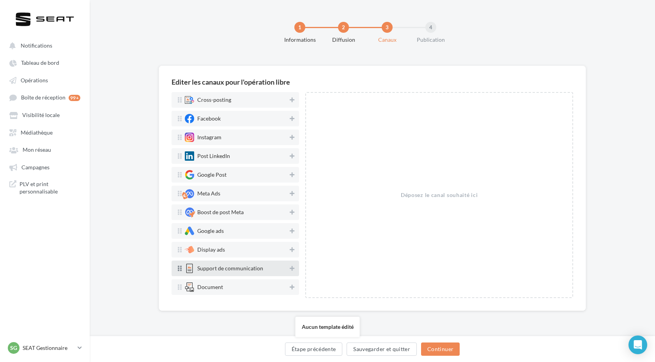
click at [248, 267] on div "Support de communication" at bounding box center [230, 267] width 66 height 5
click at [290, 270] on icon at bounding box center [292, 267] width 5 height 5
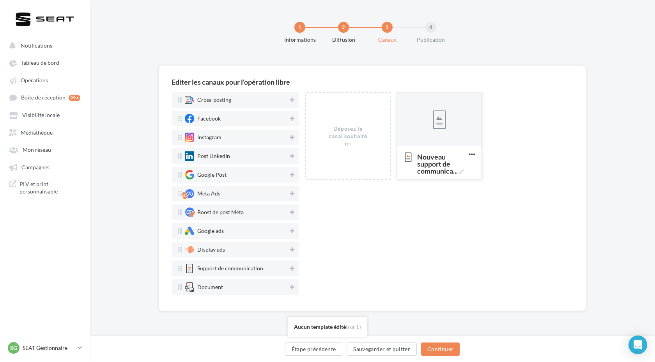
click at [453, 129] on div at bounding box center [439, 119] width 84 height 55
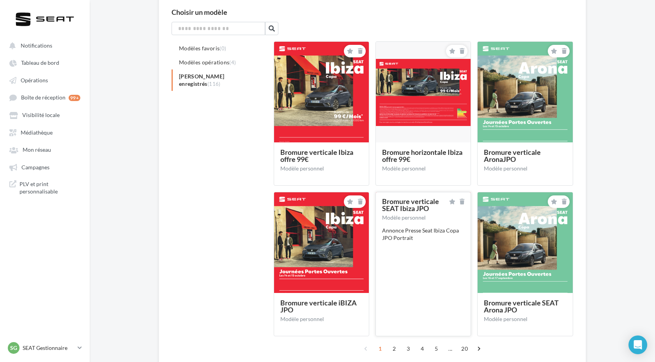
scroll to position [0, 0]
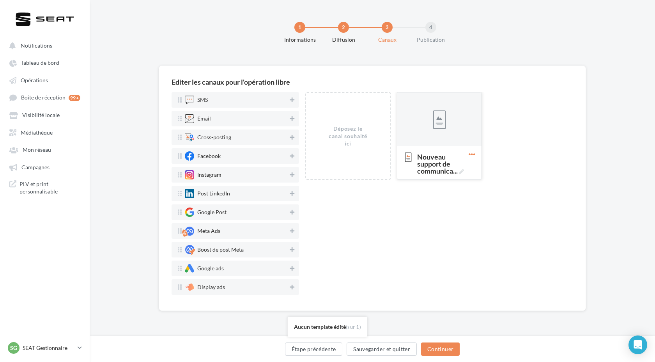
click at [475, 154] on icon at bounding box center [471, 154] width 19 height 19
click at [487, 176] on button "Supprimer" at bounding box center [506, 171] width 78 height 20
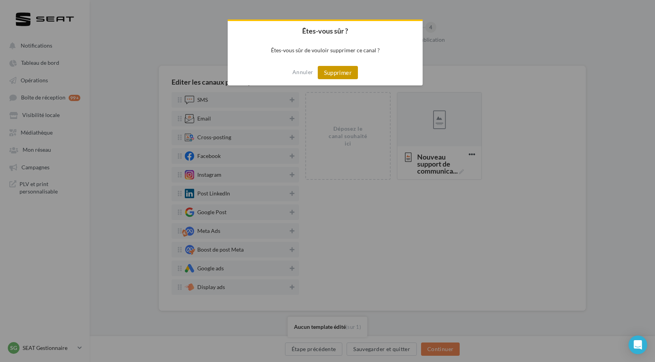
click at [335, 72] on button "Supprimer" at bounding box center [338, 72] width 40 height 13
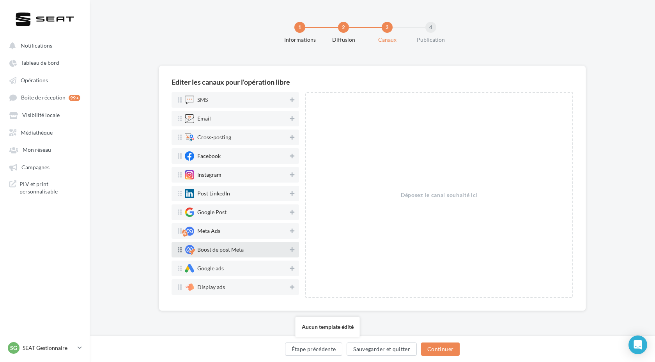
scroll to position [37, 0]
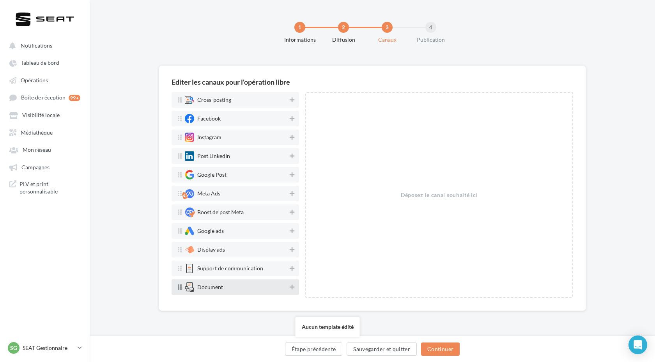
click at [222, 289] on div "Document" at bounding box center [210, 286] width 26 height 5
click at [290, 288] on icon at bounding box center [292, 286] width 5 height 5
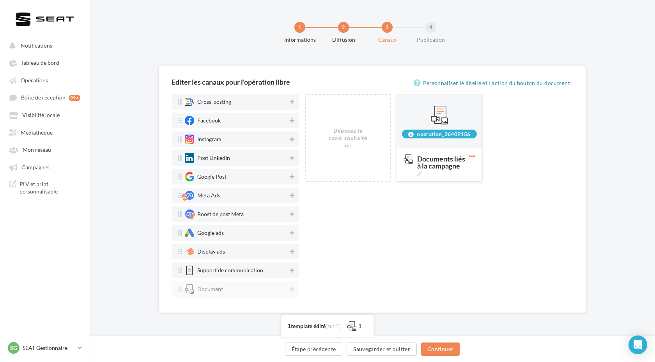
click at [472, 158] on icon at bounding box center [471, 156] width 19 height 19
click at [429, 166] on span "Documents liés à la campagne" at bounding box center [441, 165] width 48 height 21
click at [429, 166] on textarea "Documents liés à la campagne Documents liés à la campagne" at bounding box center [430, 162] width 63 height 22
click at [432, 131] on div "operation_26409156" at bounding box center [439, 133] width 75 height 9
click at [431, 136] on div "operation_26409156" at bounding box center [439, 133] width 75 height 9
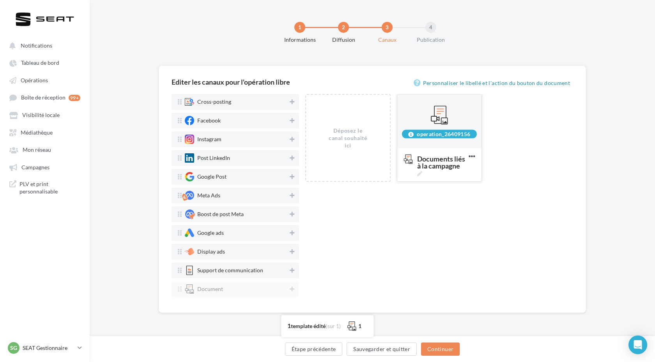
click at [429, 117] on div at bounding box center [438, 114] width 19 height 19
click at [441, 111] on div at bounding box center [438, 114] width 19 height 19
click at [445, 114] on div at bounding box center [438, 114] width 19 height 19
click at [476, 157] on icon at bounding box center [471, 156] width 19 height 19
click at [442, 111] on div at bounding box center [438, 114] width 19 height 19
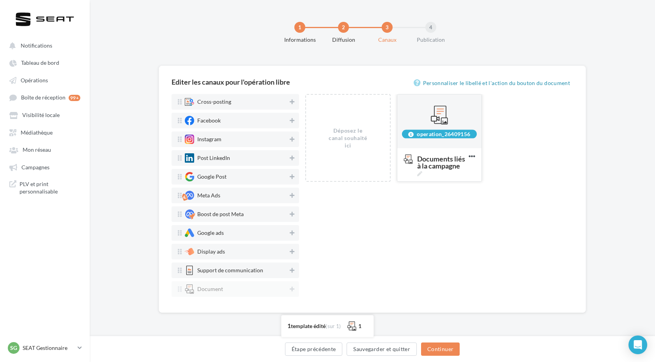
click at [438, 127] on div "operation_26409156" at bounding box center [439, 121] width 84 height 33
click at [438, 139] on div "operation_26409156 Intégrez ce mot clé dans les documents que vous voulez lier …" at bounding box center [439, 121] width 84 height 55
click at [437, 138] on div "operation_26409156" at bounding box center [439, 133] width 75 height 9
click at [435, 133] on div "operation_26409156" at bounding box center [439, 133] width 75 height 9
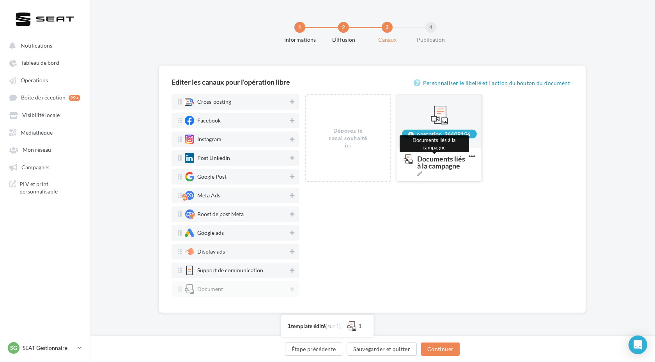
click at [437, 168] on span "Documents liés à la campagne" at bounding box center [441, 165] width 48 height 21
click at [437, 168] on textarea "Documents liés à la campagne Documents liés à la campagne" at bounding box center [430, 162] width 63 height 22
click at [430, 164] on textarea "Documents liés à la campagne" at bounding box center [430, 162] width 63 height 22
click at [446, 212] on div "Déposez le canal souhaité ici operation_26409156 Documents liés à la campagne S…" at bounding box center [439, 197] width 268 height 206
click at [374, 168] on div "Déposez le canal souhaité ici" at bounding box center [347, 138] width 85 height 88
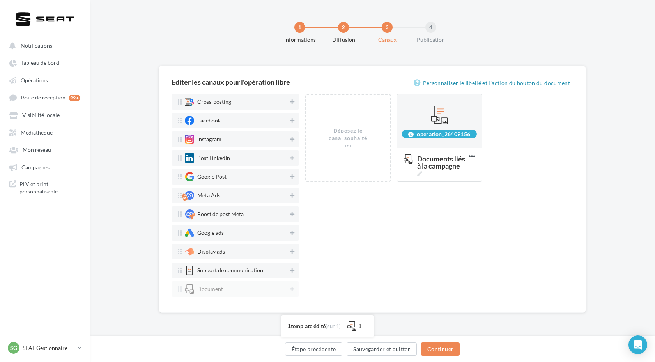
click at [454, 201] on div "Déposez le canal souhaité ici operation_26409156 Documents liés à la campagne S…" at bounding box center [439, 197] width 268 height 206
click at [352, 114] on div "Déposez le canal souhaité ici" at bounding box center [347, 138] width 85 height 88
click at [465, 163] on icon at bounding box center [471, 156] width 19 height 19
click at [441, 130] on div "operation_26409156" at bounding box center [439, 133] width 75 height 9
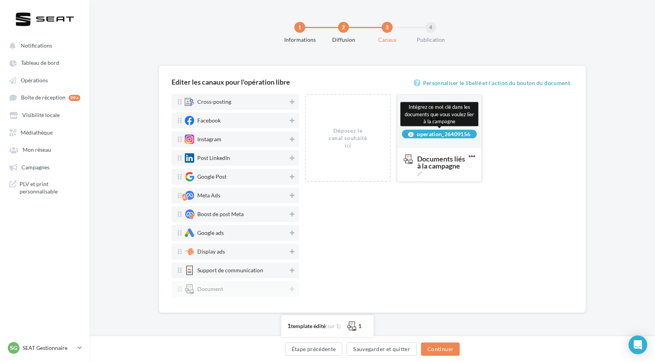
click at [441, 136] on div "operation_26409156" at bounding box center [439, 133] width 75 height 9
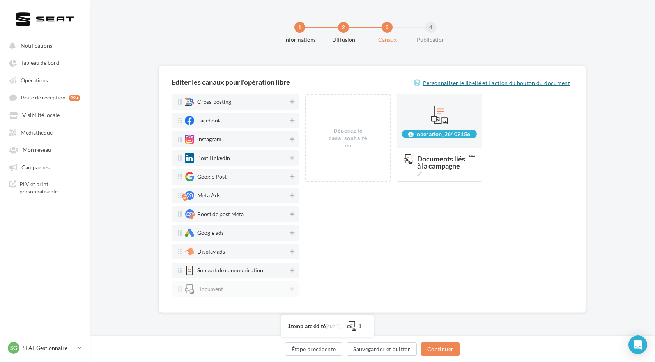
click at [478, 85] on link "Personnaliser le libellé et l'action du bouton du document" at bounding box center [493, 82] width 159 height 9
click at [447, 172] on span "Documents liés à la campagne" at bounding box center [441, 165] width 48 height 21
click at [447, 172] on textarea "Documents liés à la campagne" at bounding box center [430, 162] width 63 height 22
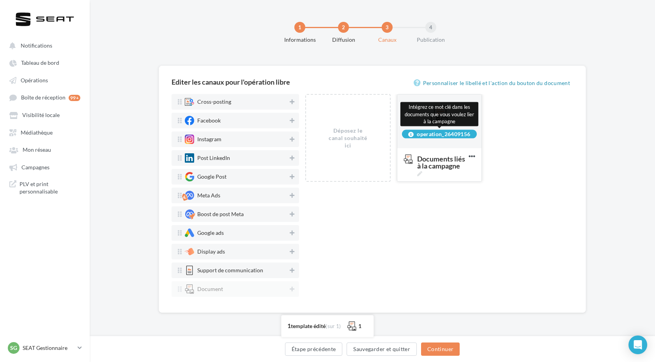
click at [451, 134] on div "operation_26409156" at bounding box center [439, 133] width 75 height 9
drag, startPoint x: 468, startPoint y: 134, endPoint x: 415, endPoint y: 135, distance: 53.4
click at [415, 135] on div "operation_26409156" at bounding box center [439, 133] width 75 height 9
copy div "operation_26409156"
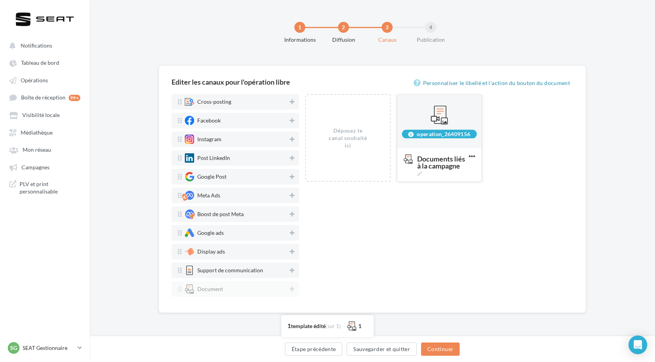
click at [477, 180] on div "operation_26409156 Documents liés à la campagne Supprimer" at bounding box center [439, 138] width 85 height 88
click at [456, 176] on span "Documents liés à la campagne" at bounding box center [441, 165] width 48 height 21
click at [456, 173] on textarea "Documents liés à la campagne Documents liés à la campagne" at bounding box center [430, 162] width 63 height 22
click at [438, 164] on textarea "Documents liés à la campagne Documents liés à la campagne" at bounding box center [430, 162] width 63 height 22
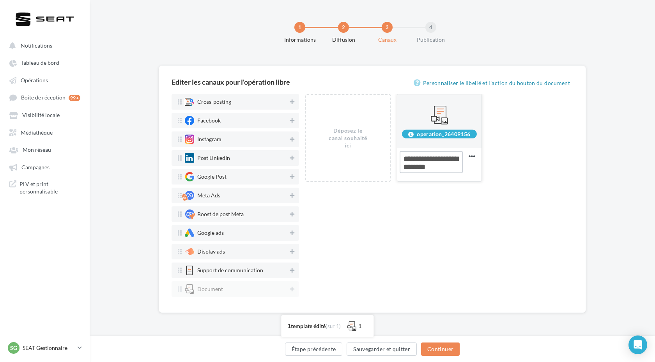
click at [438, 164] on textarea "Documents liés à la campagne" at bounding box center [430, 162] width 63 height 22
paste textarea "**********"
click at [505, 209] on div "Déposez le canal souhaité ici operation_26409156 Documents liés à la campagne S…" at bounding box center [439, 197] width 268 height 206
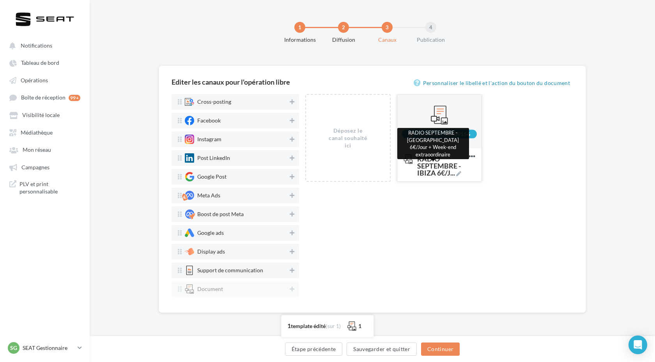
click at [459, 174] on icon at bounding box center [458, 173] width 5 height 5
click at [459, 174] on textarea "RADIO SEPTEMBRE - IBIZA 6€/J ... RADIO SEPTEMBRE - IBIZA 6€/Jour + Week-end ext…" at bounding box center [430, 174] width 63 height 46
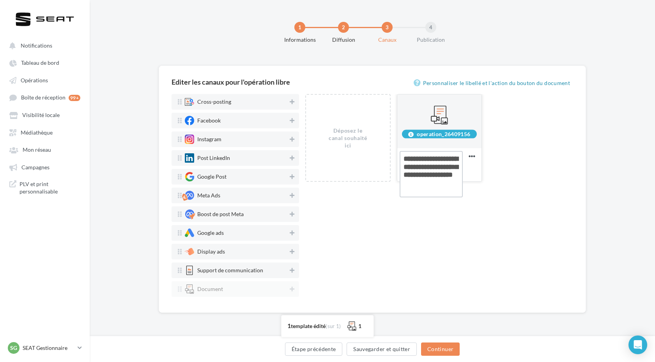
click at [433, 165] on textarea "RADIO SEPTEMBRE - IBIZA 6€/J ..." at bounding box center [430, 174] width 63 height 46
click at [430, 165] on textarea "RADIO SEPTEMBRE - IBIZA 6€/J ..." at bounding box center [430, 170] width 63 height 38
click at [433, 159] on textarea "RADIO Octobre - IBIZA 6€/Jou ..." at bounding box center [430, 170] width 63 height 38
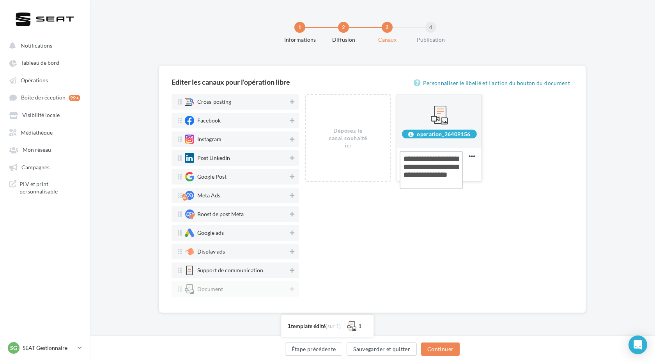
click at [433, 159] on textarea "RADIO Octobre - IBIZA 6€/Jou ..." at bounding box center [430, 170] width 63 height 38
click at [445, 191] on textarea "RADIO OCTOBRE - IBIZA 6€/Jou ..." at bounding box center [430, 174] width 63 height 46
click at [430, 190] on textarea "RADIO OCTOBRE - IBIZA 6€/Jou ..." at bounding box center [430, 174] width 63 height 46
type textarea "**********"
click at [472, 258] on div "Déposez le canal souhaité ici operation_26409156 RADIO OCTOBRE - IBIZA 6€/Jou .…" at bounding box center [439, 197] width 268 height 206
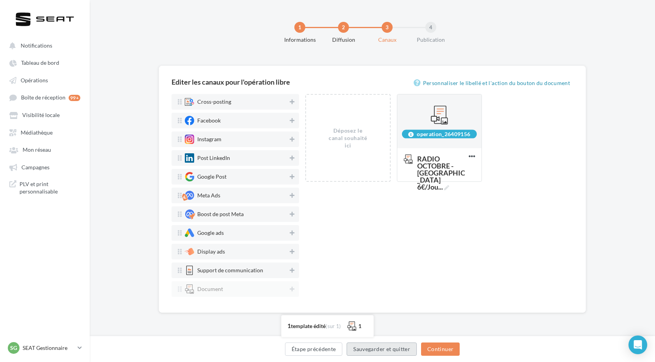
click at [391, 352] on button "Sauvegarder et quitter" at bounding box center [381, 348] width 70 height 13
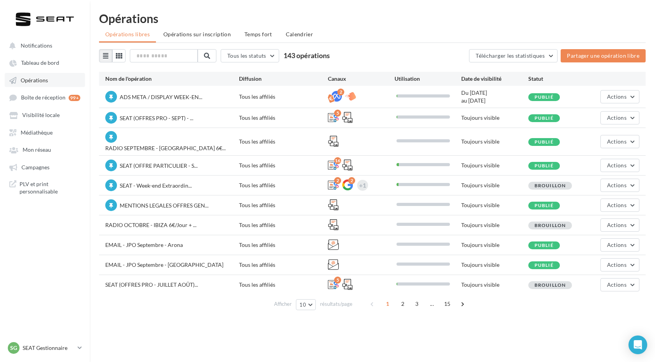
click at [41, 81] on span "Opérations" at bounding box center [34, 80] width 27 height 7
click at [49, 126] on link "Médiathèque" at bounding box center [45, 132] width 80 height 14
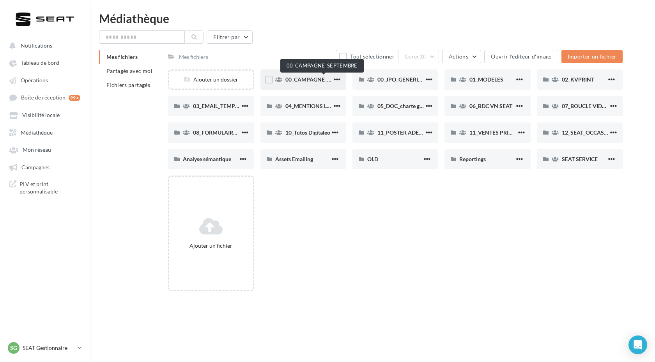
click at [310, 80] on span "00_CAMPAGNE_SEPTEMBRE" at bounding box center [321, 79] width 73 height 7
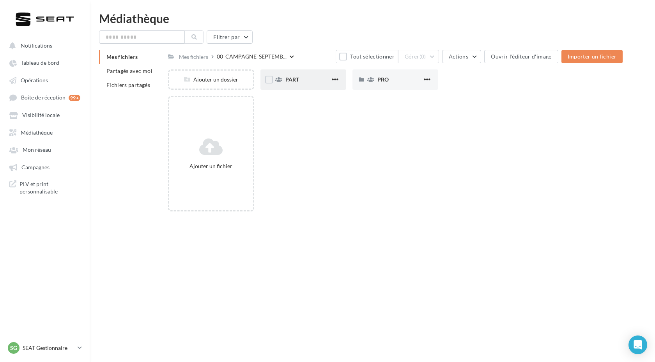
click at [309, 82] on div "PART" at bounding box center [307, 80] width 45 height 8
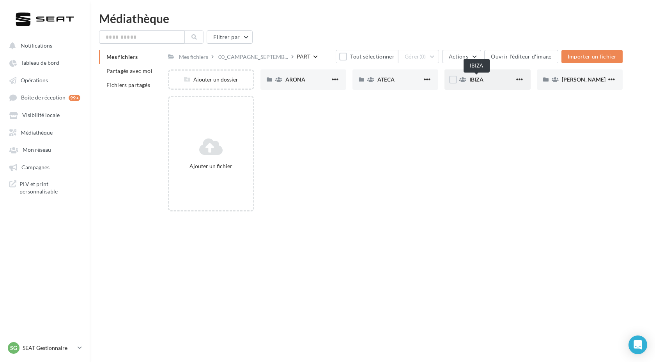
click at [477, 79] on span "IBIZA" at bounding box center [476, 79] width 14 height 7
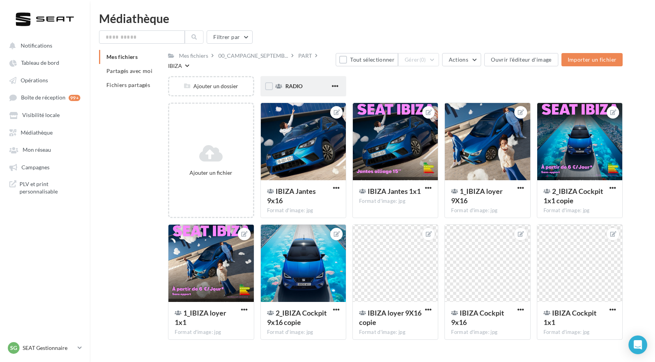
click at [299, 83] on div "RADIO" at bounding box center [307, 86] width 45 height 8
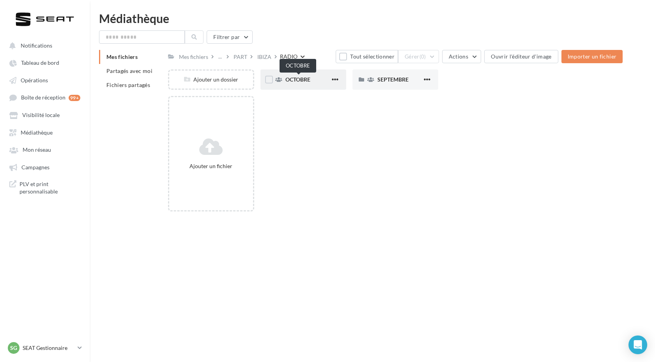
click at [284, 81] on div "OCTOBRE" at bounding box center [303, 79] width 86 height 20
click at [313, 85] on div "OFFRE" at bounding box center [303, 79] width 86 height 20
click at [317, 79] on div "MP3" at bounding box center [307, 80] width 45 height 8
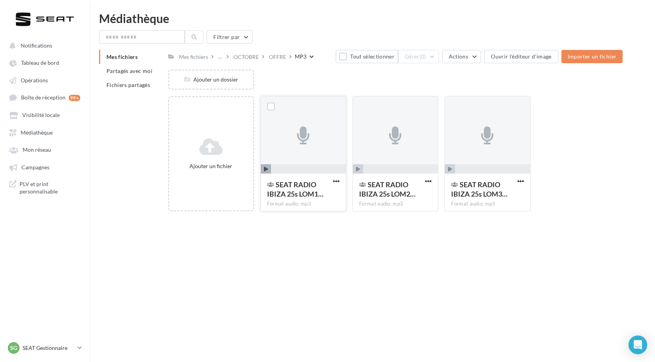
click at [332, 179] on button "button" at bounding box center [336, 182] width 10 height 8
click at [307, 199] on button "Modifier les informations" at bounding box center [297, 197] width 87 height 20
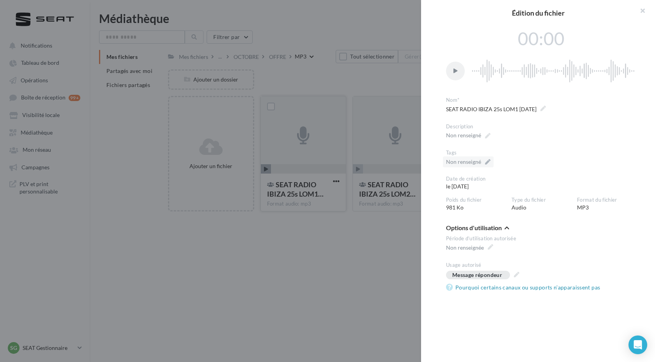
click at [483, 160] on div "Non renseigné" at bounding box center [468, 161] width 51 height 11
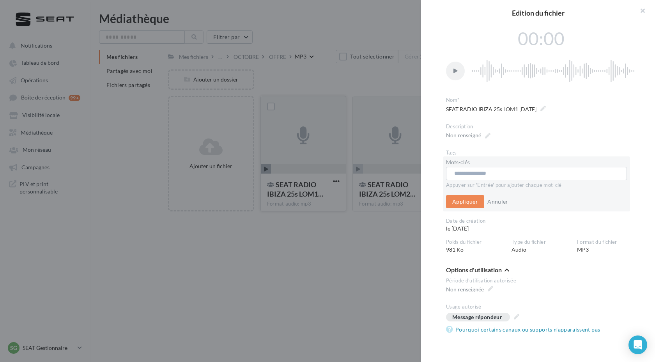
click at [485, 170] on input "text" at bounding box center [536, 173] width 164 height 8
click at [646, 11] on button "button" at bounding box center [639, 11] width 31 height 23
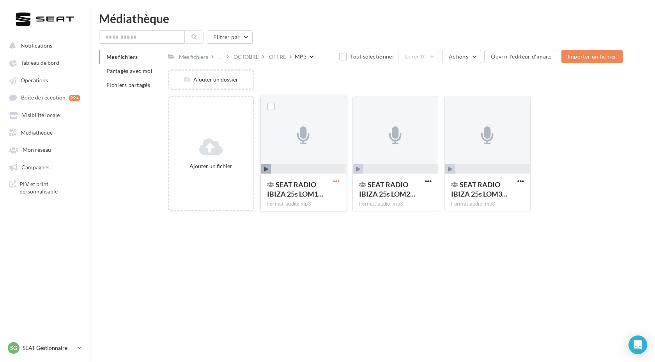
click at [336, 183] on span "button" at bounding box center [336, 181] width 7 height 7
click at [312, 196] on button "Modifier les informations" at bounding box center [297, 197] width 87 height 20
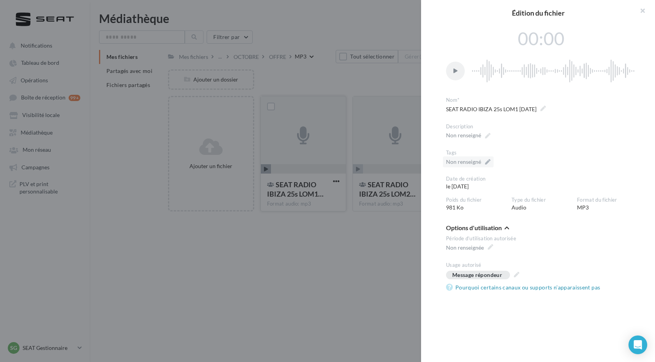
click at [487, 159] on div "Non renseigné" at bounding box center [468, 161] width 51 height 11
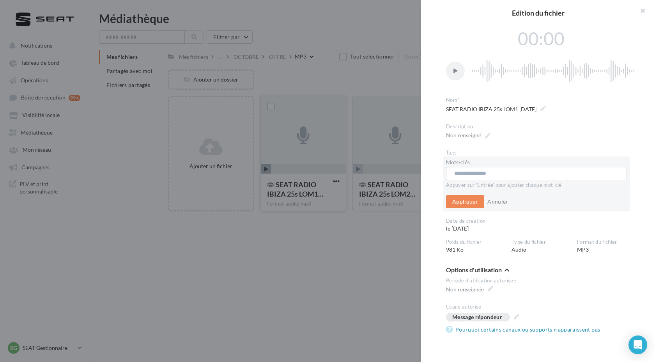
click at [481, 172] on input "text" at bounding box center [536, 173] width 164 height 8
paste input "**********"
type input "**********"
paste input "**********"
type input "**********"
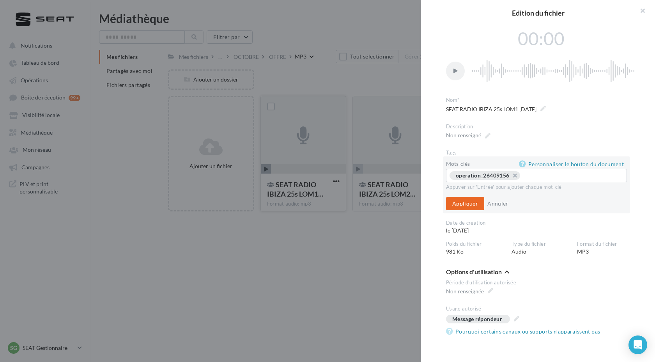
click at [455, 209] on button "Appliquer" at bounding box center [465, 203] width 38 height 13
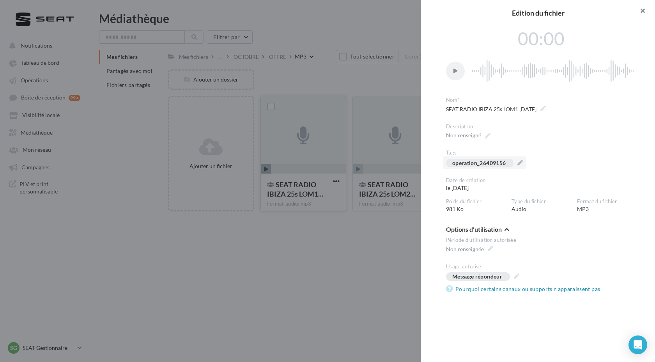
click at [642, 10] on button "button" at bounding box center [639, 11] width 31 height 23
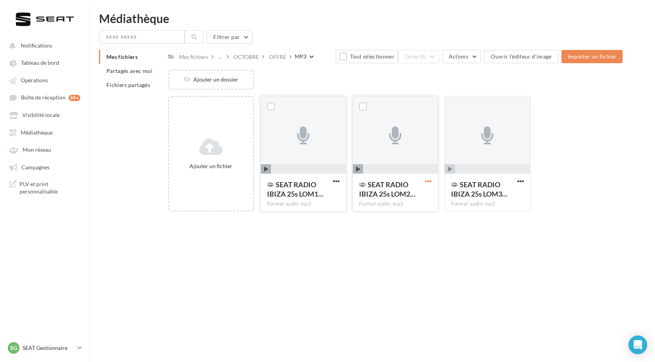
click at [426, 182] on span "button" at bounding box center [428, 181] width 7 height 7
click at [397, 196] on button "Modifier les informations" at bounding box center [389, 197] width 87 height 20
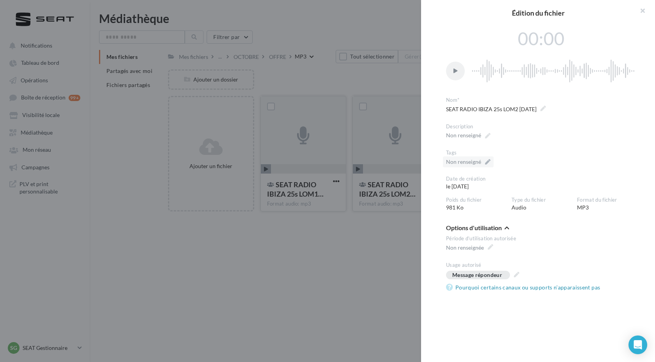
click at [481, 164] on div "Non renseigné" at bounding box center [463, 162] width 35 height 8
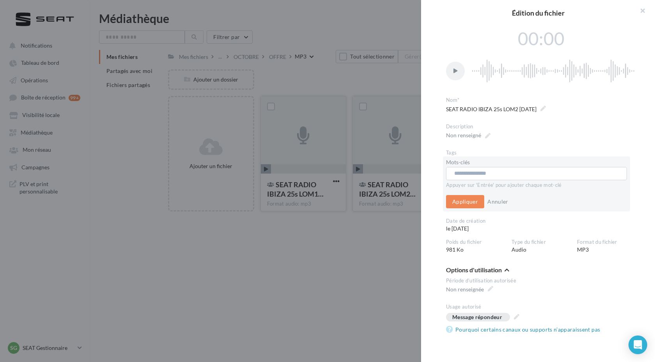
click at [474, 171] on input "text" at bounding box center [536, 173] width 164 height 8
paste input "**********"
type input "**********"
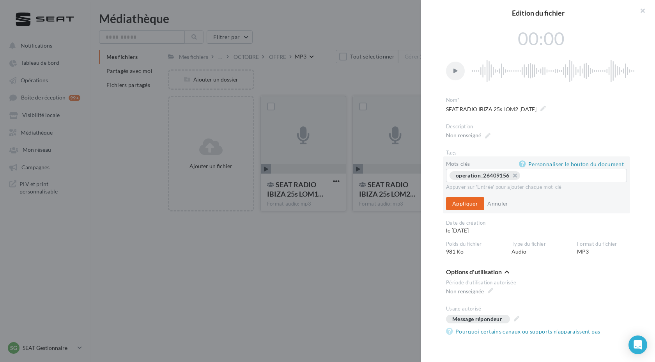
click at [472, 203] on button "Appliquer" at bounding box center [465, 203] width 38 height 13
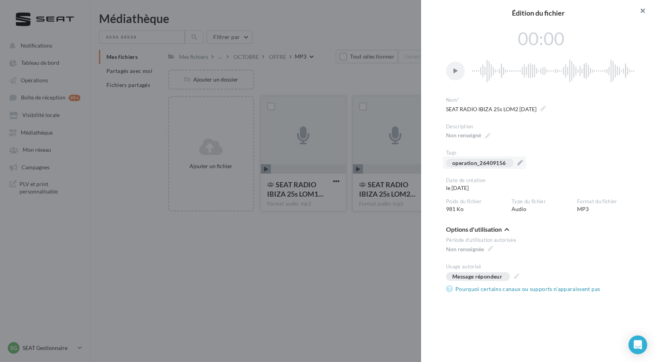
click at [642, 13] on button "button" at bounding box center [639, 11] width 31 height 23
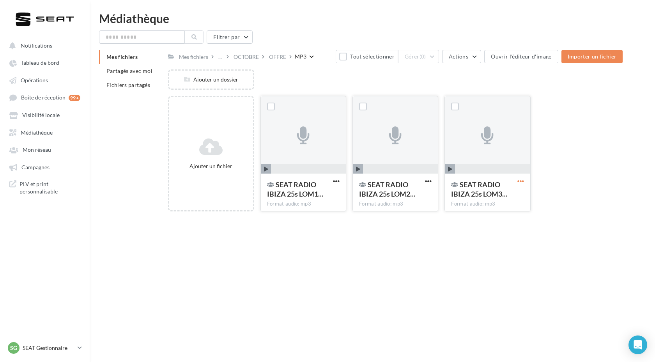
click at [519, 181] on span "button" at bounding box center [520, 181] width 7 height 7
click at [487, 201] on button "Modifier les informations" at bounding box center [482, 197] width 87 height 20
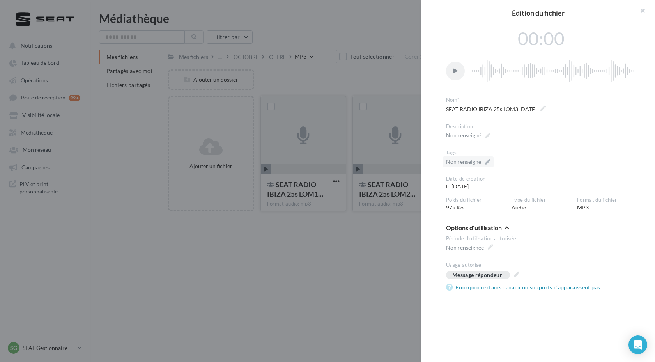
click at [487, 159] on div "Non renseigné" at bounding box center [468, 161] width 51 height 11
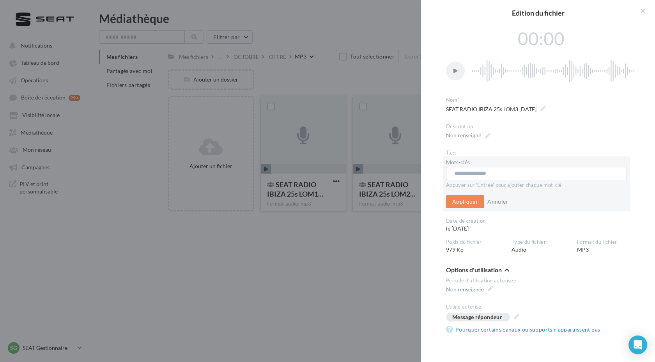
click at [479, 175] on input "text" at bounding box center [536, 173] width 164 height 8
paste input "**********"
type input "**********"
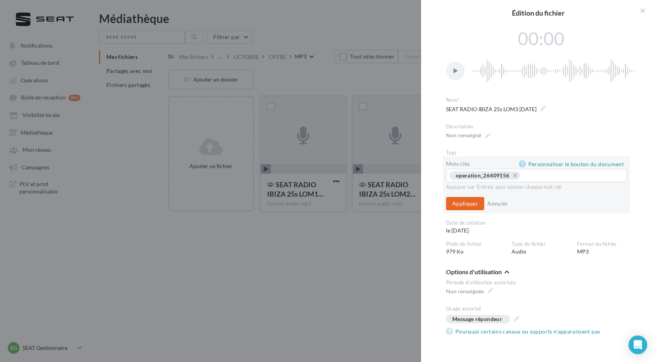
click at [472, 207] on button "Appliquer" at bounding box center [465, 203] width 38 height 13
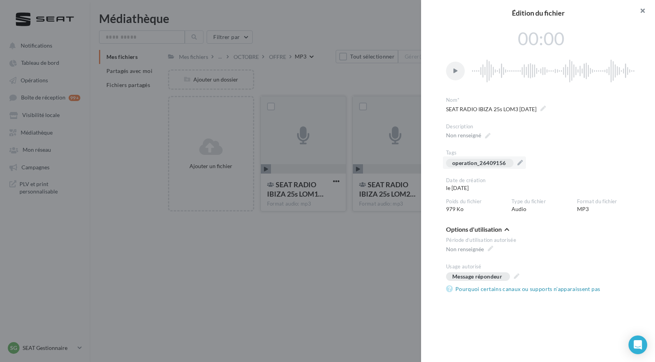
click at [641, 13] on button "button" at bounding box center [639, 11] width 31 height 23
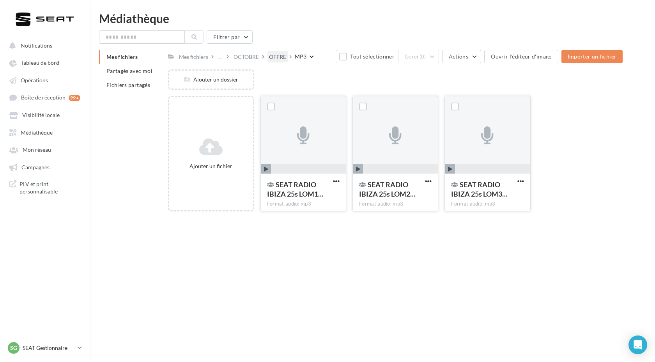
click at [278, 56] on div "OFFRE" at bounding box center [277, 57] width 17 height 8
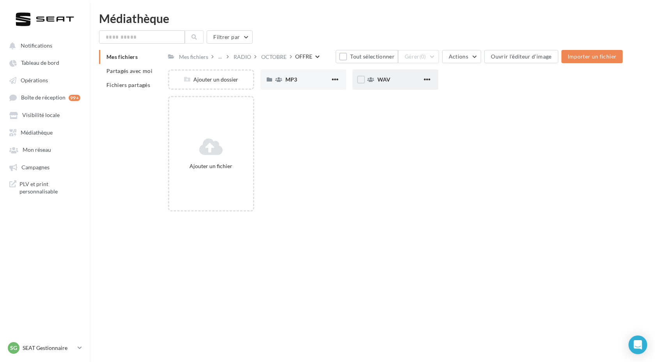
click at [391, 77] on div "WAV" at bounding box center [399, 80] width 45 height 8
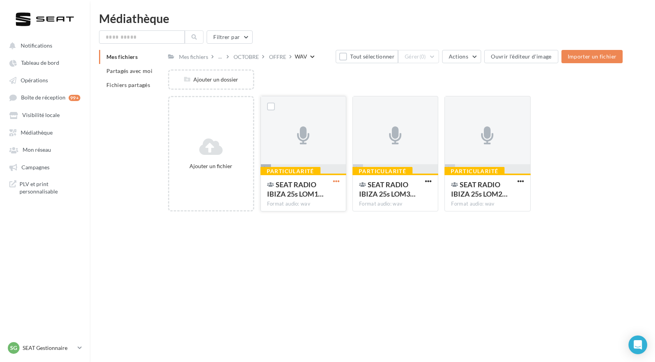
click at [336, 182] on span "button" at bounding box center [336, 181] width 7 height 7
click at [316, 199] on button "Modifier les informations" at bounding box center [297, 197] width 87 height 20
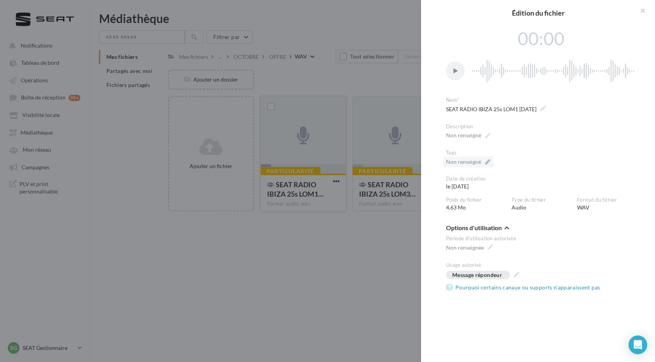
click at [483, 158] on div "Non renseigné" at bounding box center [468, 161] width 51 height 11
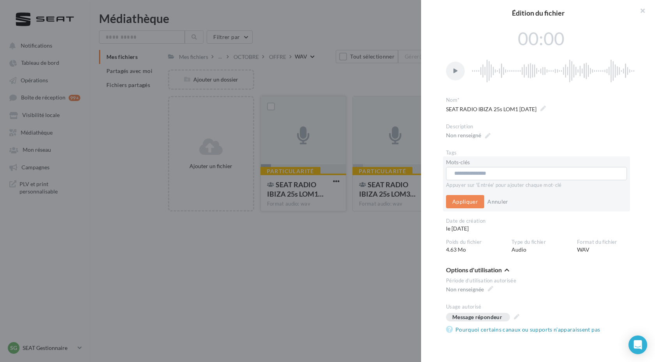
click at [481, 171] on input "text" at bounding box center [536, 173] width 164 height 8
paste input "**********"
type input "**********"
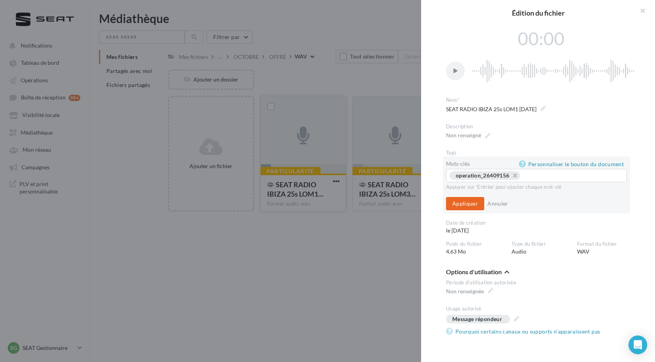
click at [465, 200] on button "Appliquer" at bounding box center [465, 203] width 38 height 13
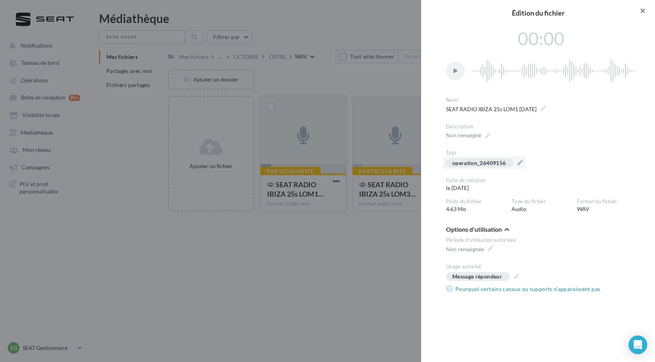
click at [643, 13] on button "button" at bounding box center [639, 11] width 31 height 23
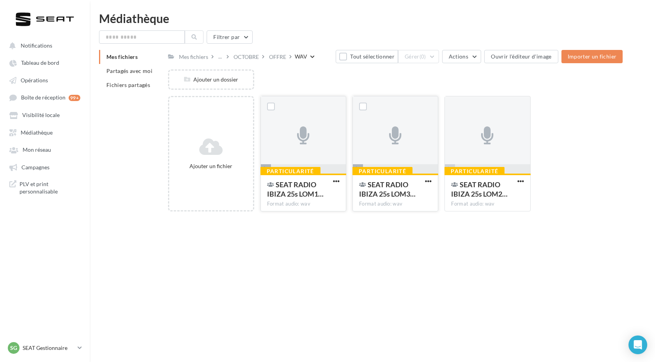
click at [435, 181] on div "Particularité SEAT RADIO IBIZA 25s LOM3… Format audio: wav" at bounding box center [395, 191] width 85 height 37
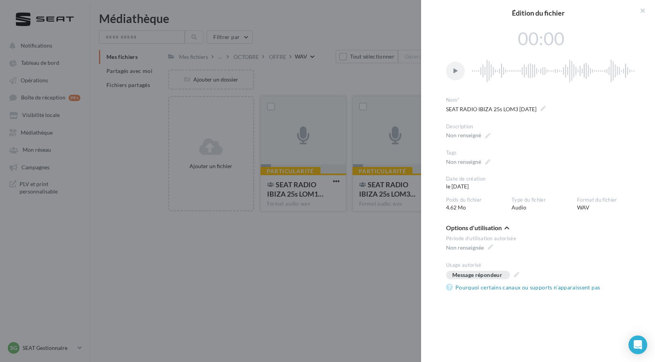
click at [432, 217] on div "**********" at bounding box center [395, 217] width 454 height 0
click at [409, 205] on div at bounding box center [327, 181] width 655 height 362
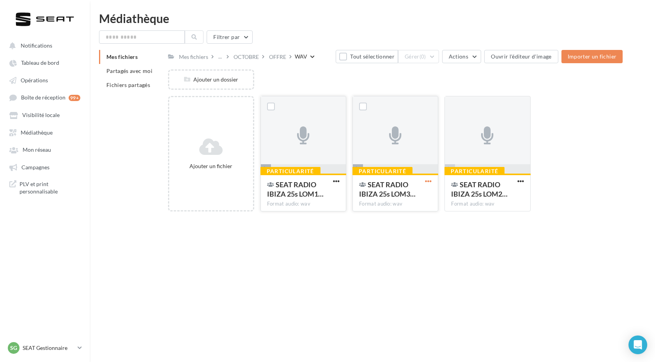
click at [428, 182] on span "button" at bounding box center [428, 181] width 7 height 7
click at [390, 200] on button "Modifier les informations" at bounding box center [389, 197] width 87 height 20
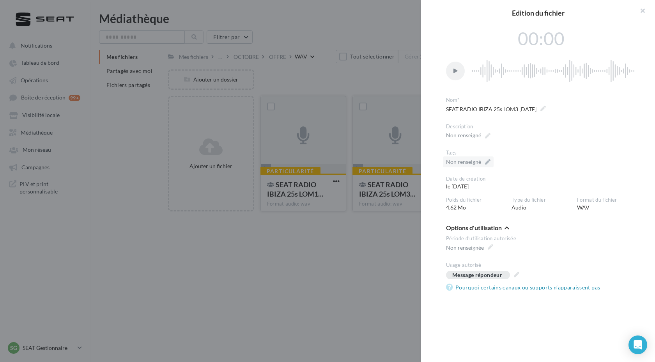
click at [477, 163] on div "Non renseigné" at bounding box center [463, 162] width 35 height 8
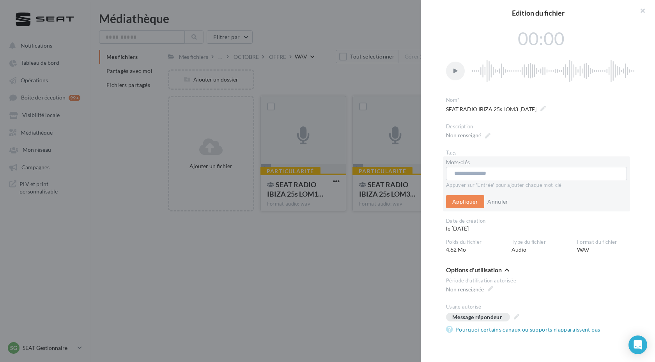
click at [478, 175] on input "text" at bounding box center [536, 173] width 164 height 8
paste input "**********"
type input "**********"
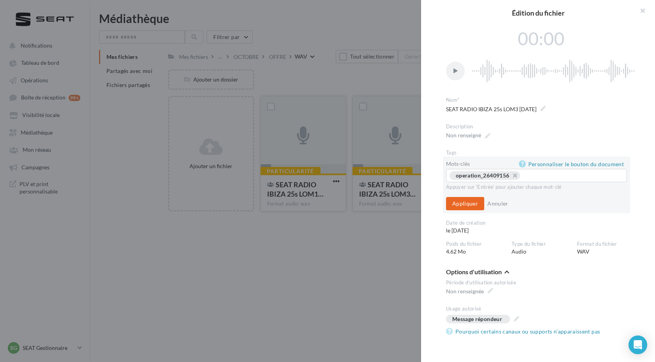
click at [465, 204] on button "Appliquer" at bounding box center [465, 203] width 38 height 13
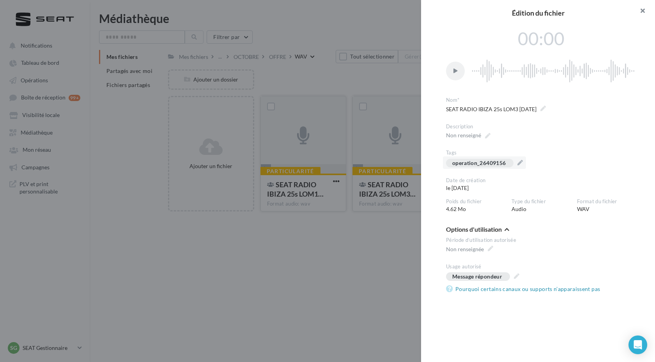
click at [642, 13] on button "button" at bounding box center [639, 11] width 31 height 23
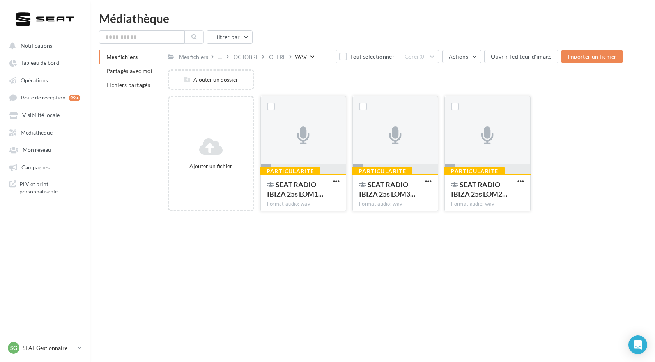
click at [516, 180] on button "button" at bounding box center [521, 182] width 10 height 8
click at [477, 193] on button "Modifier les informations" at bounding box center [482, 197] width 87 height 20
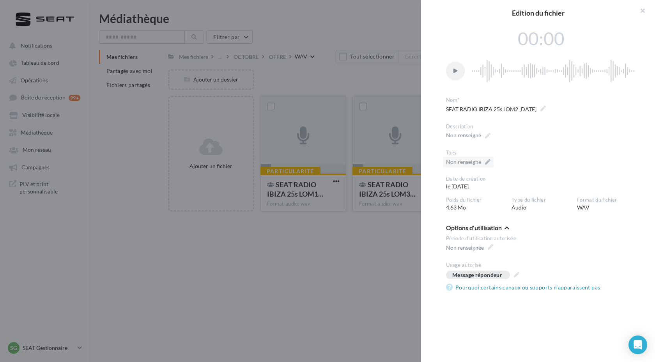
click at [482, 162] on div "Non renseigné" at bounding box center [468, 161] width 51 height 11
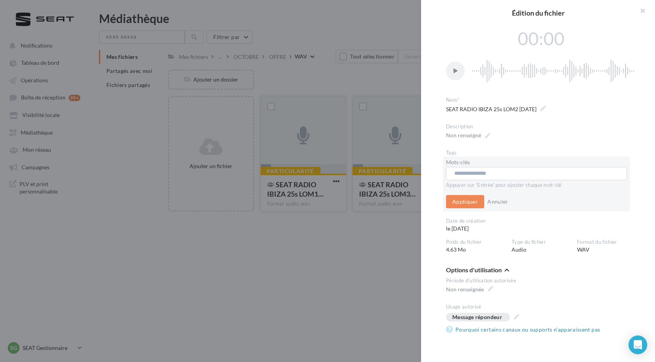
click at [482, 171] on input "text" at bounding box center [536, 173] width 164 height 8
paste input "**********"
type input "**********"
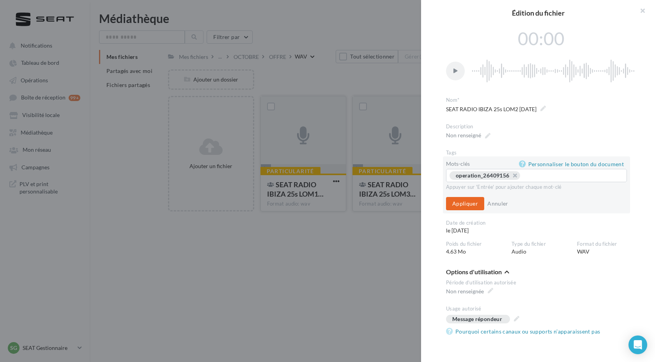
click at [468, 201] on button "Appliquer" at bounding box center [465, 203] width 38 height 13
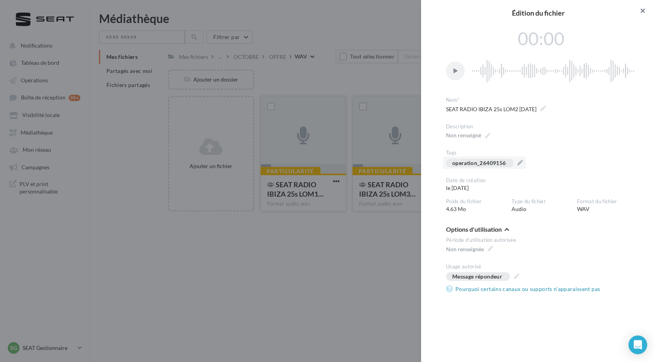
click at [642, 11] on button "button" at bounding box center [639, 11] width 31 height 23
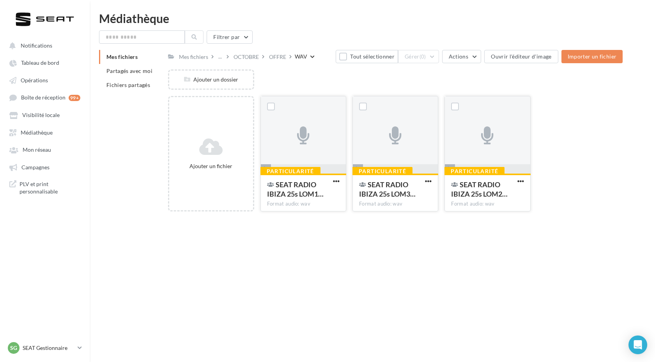
click at [434, 263] on div "Notifications Tableau de bord Opérations" at bounding box center [327, 193] width 655 height 362
click at [283, 55] on div "OFFRE" at bounding box center [277, 57] width 17 height 8
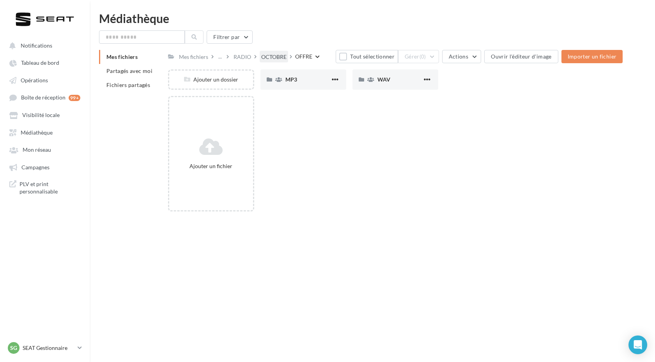
click at [279, 58] on div "OCTOBRE" at bounding box center [273, 57] width 25 height 8
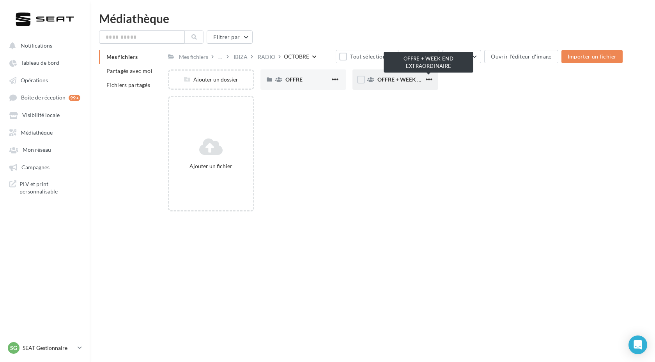
click at [387, 79] on span "OFFRE + WEEK END EXTRAORDINAIRE" at bounding box center [426, 79] width 99 height 7
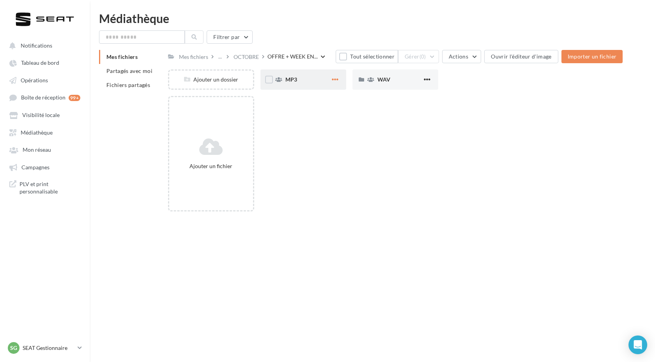
click at [336, 83] on span "button" at bounding box center [335, 79] width 7 height 7
click at [299, 78] on div "MP3" at bounding box center [307, 80] width 45 height 8
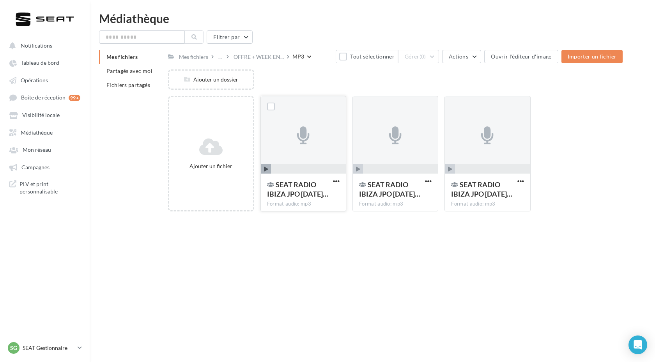
click at [324, 133] on div at bounding box center [303, 135] width 85 height 78
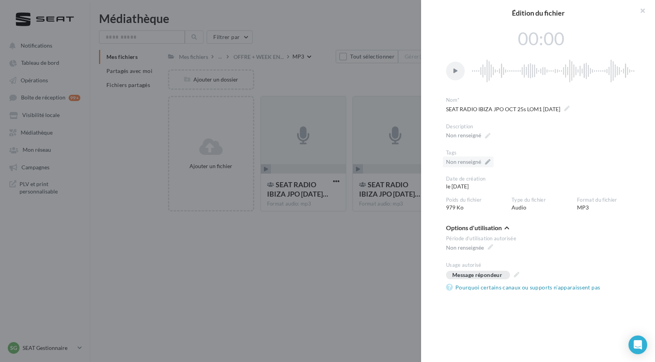
click at [484, 161] on div "Non renseigné" at bounding box center [468, 161] width 51 height 11
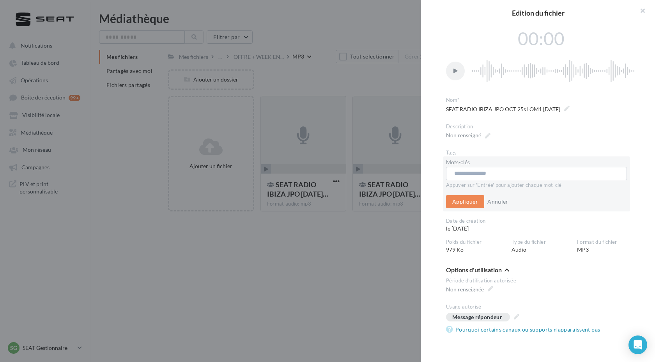
click at [474, 176] on input "text" at bounding box center [536, 173] width 164 height 8
paste input "**********"
type input "**********"
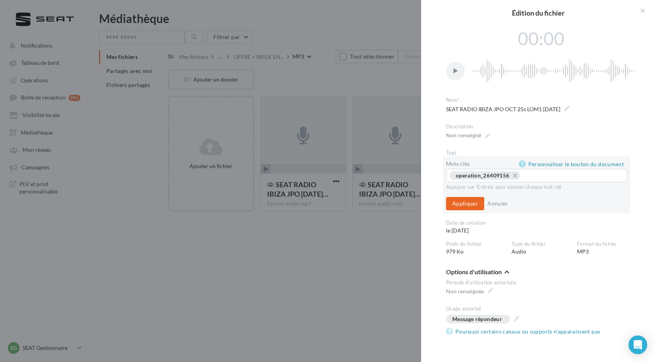
click at [457, 207] on button "Appliquer" at bounding box center [465, 203] width 38 height 13
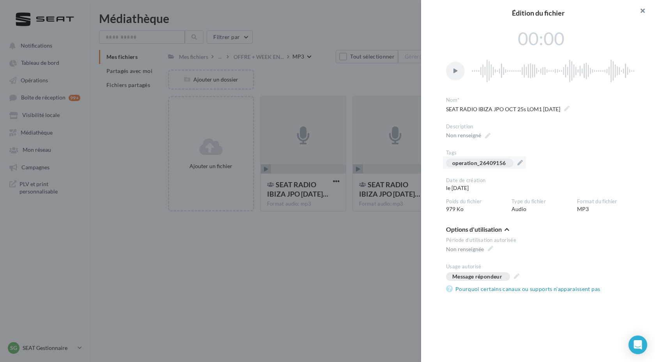
click at [642, 7] on button "button" at bounding box center [639, 11] width 31 height 23
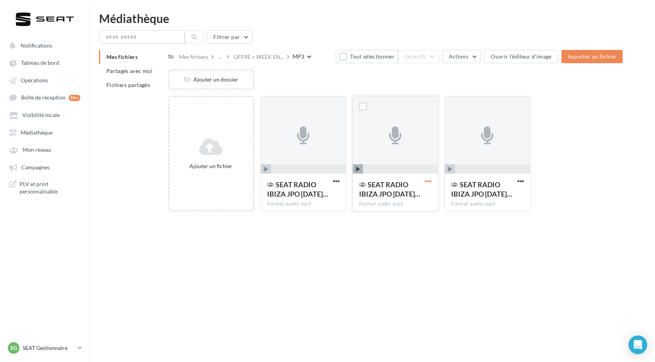
click at [429, 182] on span "button" at bounding box center [428, 181] width 7 height 7
click at [398, 200] on button "Modifier les informations" at bounding box center [389, 197] width 87 height 20
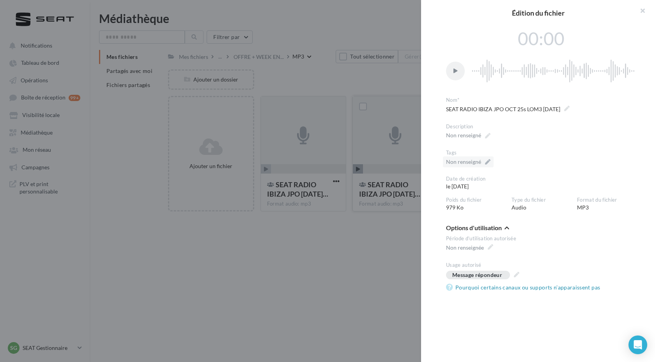
click at [491, 163] on div "Non renseigné" at bounding box center [468, 161] width 51 height 11
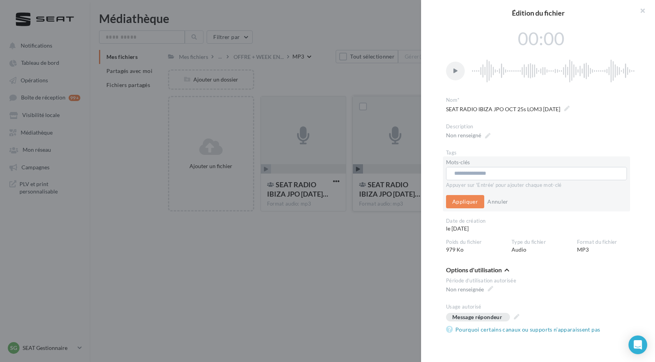
click at [477, 172] on input "text" at bounding box center [536, 173] width 164 height 8
paste input "**********"
type input "**********"
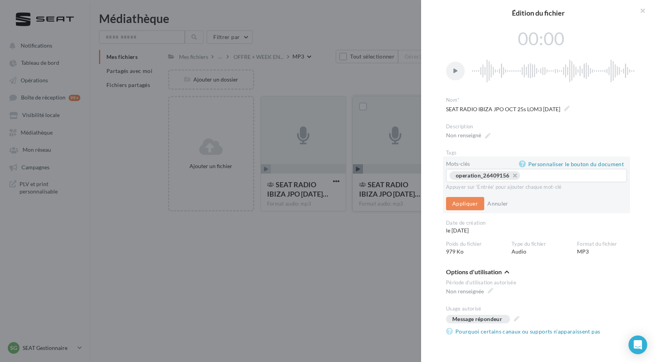
click at [459, 211] on div "Mots-clés Personnaliser le bouton du document operation_26409156 ... Appuyer su…" at bounding box center [536, 184] width 187 height 57
click at [454, 196] on div "Mots-clés Personnaliser le bouton du document operation_26409156 ... Appuyer su…" at bounding box center [536, 184] width 187 height 57
click at [454, 201] on button "Appliquer" at bounding box center [465, 203] width 38 height 13
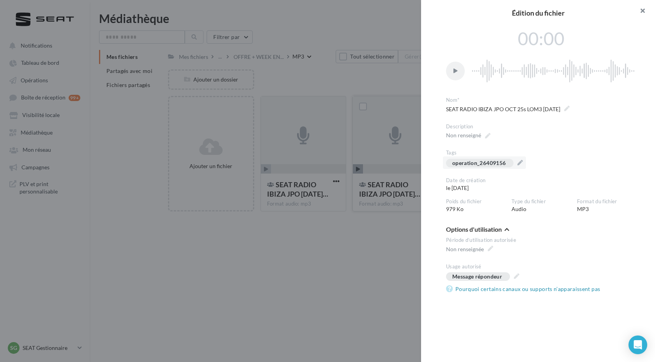
click at [642, 16] on button "button" at bounding box center [639, 11] width 31 height 23
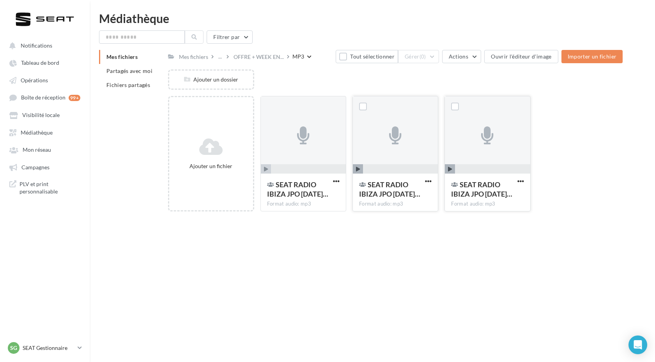
click at [524, 185] on button "button" at bounding box center [521, 182] width 10 height 8
click at [488, 196] on button "Modifier les informations" at bounding box center [482, 197] width 87 height 20
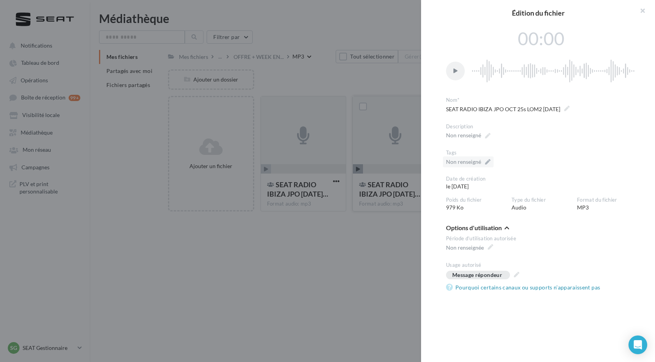
click at [484, 160] on div "Non renseigné" at bounding box center [468, 161] width 51 height 11
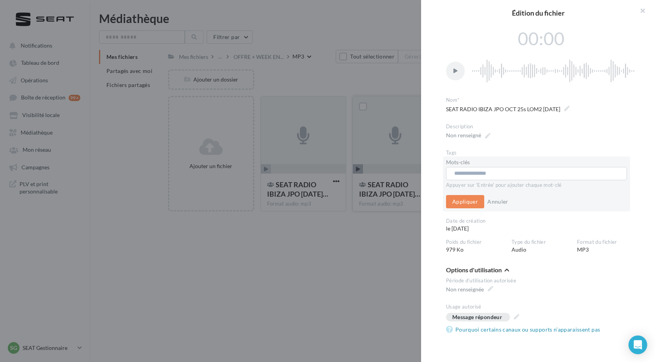
click at [467, 171] on input "text" at bounding box center [536, 173] width 164 height 8
paste input "**********"
type input "**********"
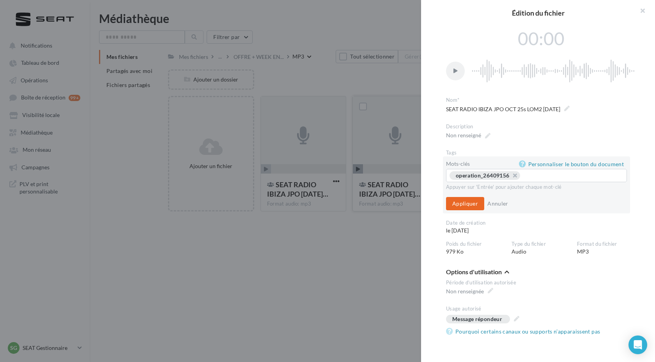
click at [464, 203] on button "Appliquer" at bounding box center [465, 203] width 38 height 13
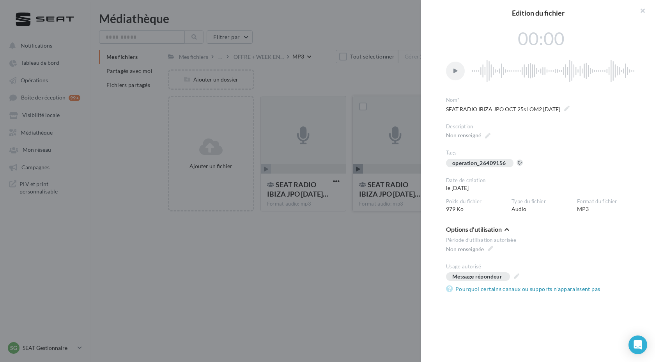
click at [365, 257] on div at bounding box center [327, 181] width 655 height 362
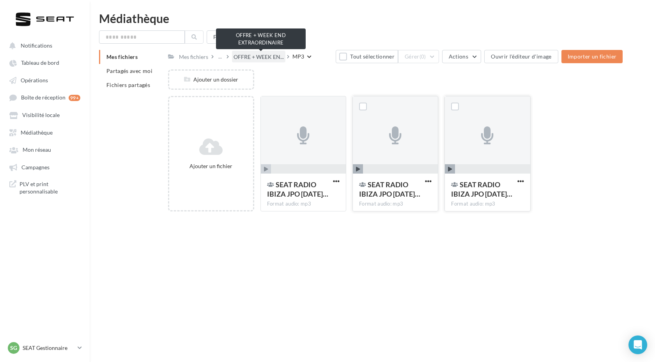
click at [265, 57] on span "OFFRE + WEEK EN..." at bounding box center [258, 57] width 50 height 8
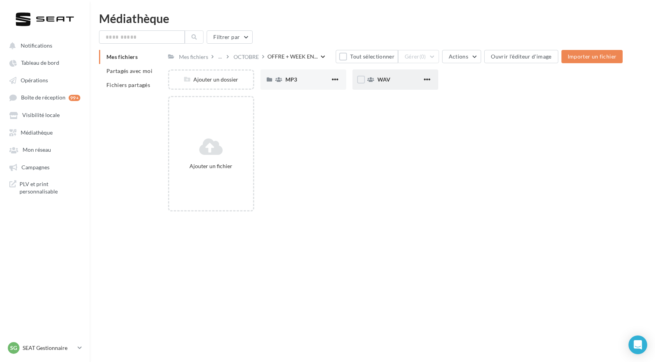
click at [393, 83] on div "WAV" at bounding box center [399, 80] width 45 height 8
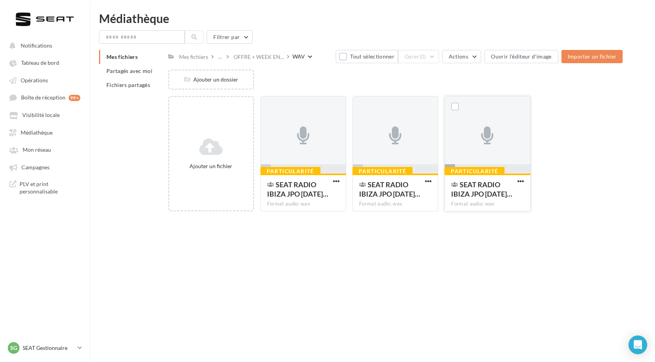
click at [508, 138] on div at bounding box center [487, 135] width 85 height 78
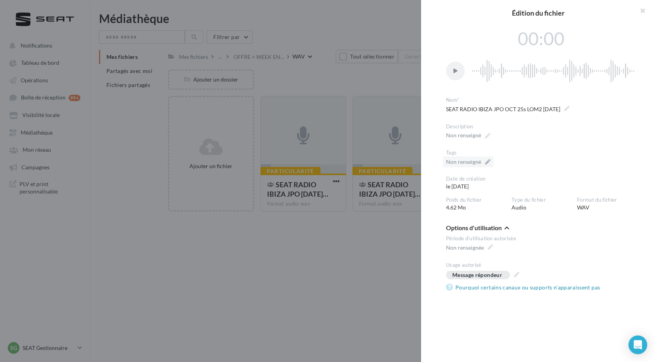
click at [481, 161] on div "Non renseigné" at bounding box center [463, 162] width 35 height 8
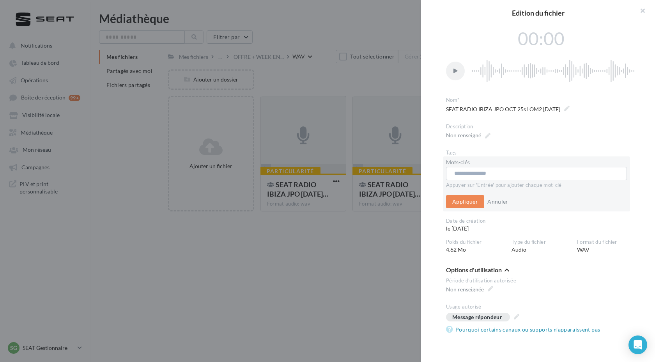
click at [471, 173] on input "text" at bounding box center [536, 173] width 164 height 8
paste input "**********"
type input "**********"
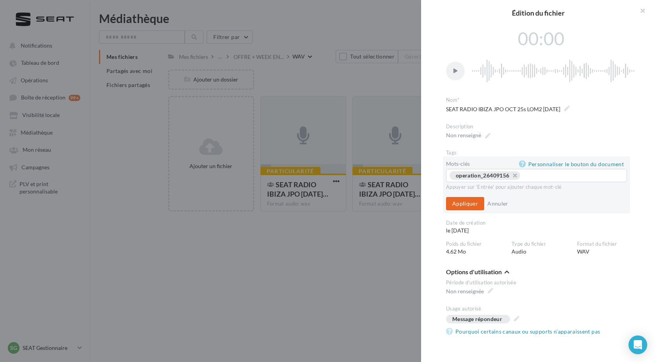
click at [473, 202] on button "Appliquer" at bounding box center [465, 203] width 38 height 13
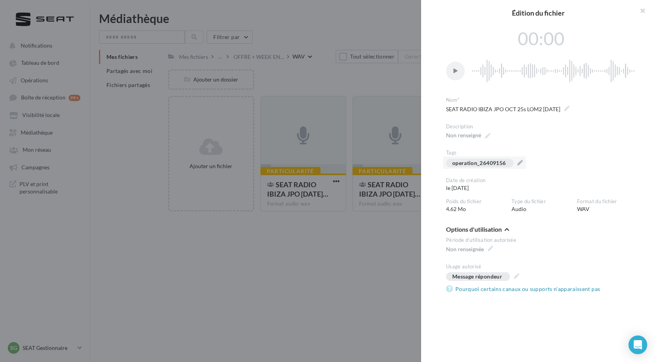
click at [378, 236] on div at bounding box center [327, 181] width 655 height 362
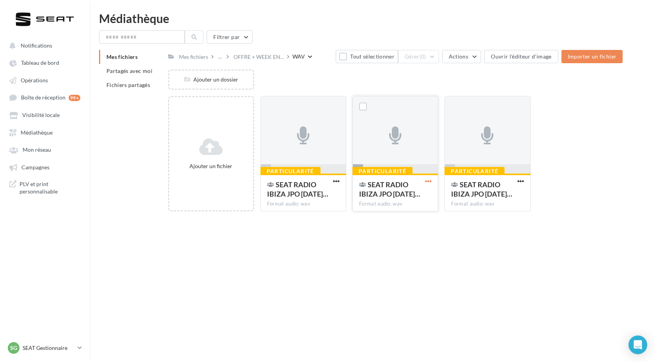
click at [429, 181] on span "button" at bounding box center [428, 181] width 7 height 7
click at [400, 196] on button "Modifier les informations" at bounding box center [389, 197] width 87 height 20
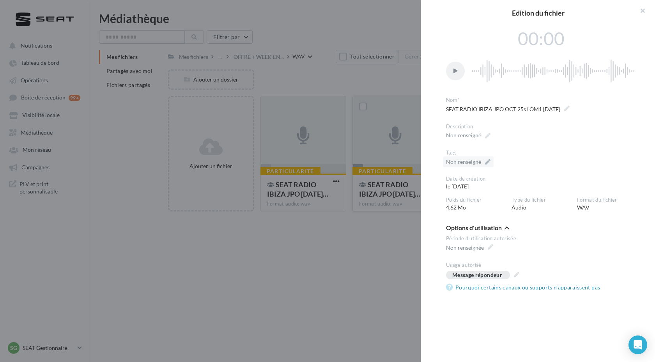
click at [488, 161] on div "Non renseigné" at bounding box center [468, 161] width 51 height 11
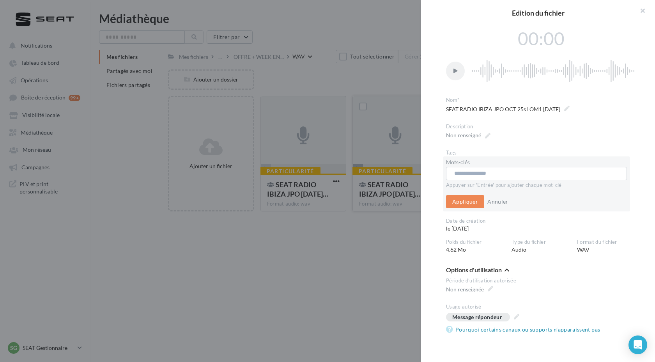
click at [474, 175] on input "text" at bounding box center [536, 173] width 164 height 8
paste input "**********"
type input "**********"
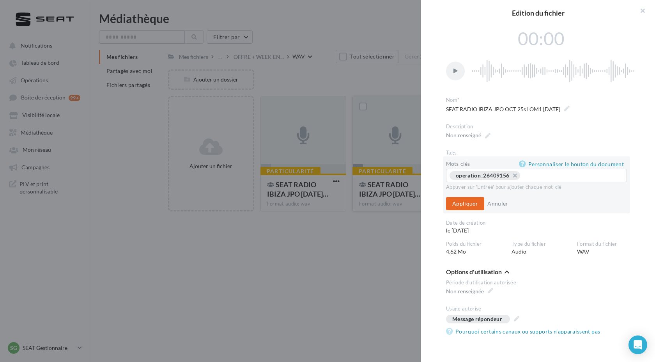
click at [465, 198] on button "Appliquer" at bounding box center [465, 203] width 38 height 13
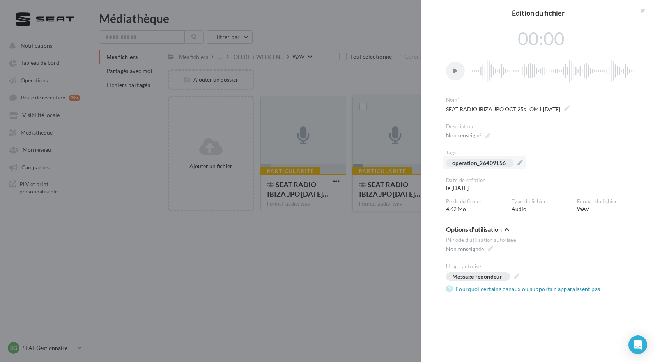
click at [401, 221] on div at bounding box center [327, 181] width 655 height 362
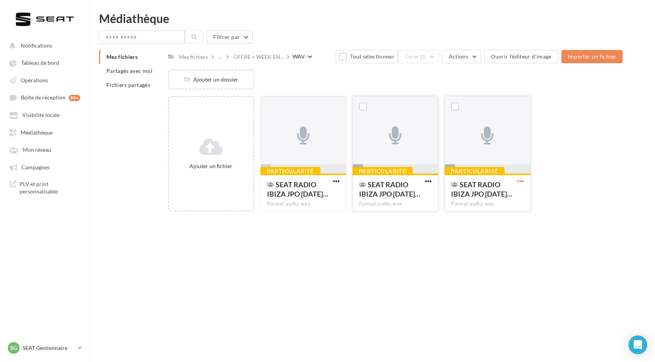
click at [521, 180] on span "button" at bounding box center [520, 181] width 7 height 7
click at [483, 200] on button "Modifier les informations" at bounding box center [482, 197] width 87 height 20
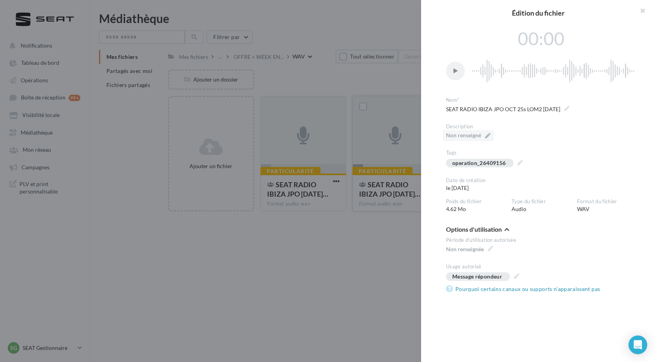
click at [486, 136] on label "Non renseigné" at bounding box center [468, 135] width 51 height 11
click at [0, 0] on textarea "Non renseigné" at bounding box center [0, 0] width 0 height 0
paste textarea "**********"
type textarea "**********"
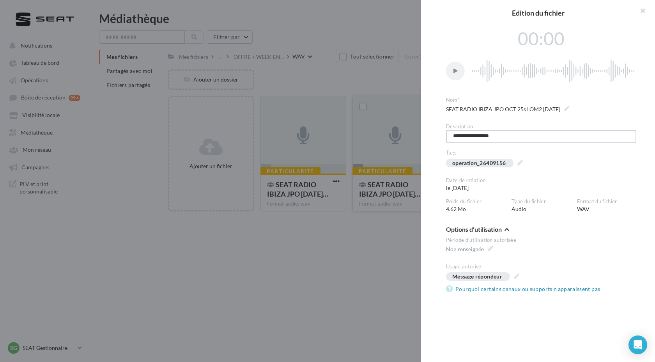
type textarea "**********"
click at [503, 133] on label "operation_26409156" at bounding box center [476, 135] width 67 height 11
click at [0, 0] on textarea "**********" at bounding box center [0, 0] width 0 height 0
click at [482, 137] on textarea "**********" at bounding box center [541, 136] width 190 height 13
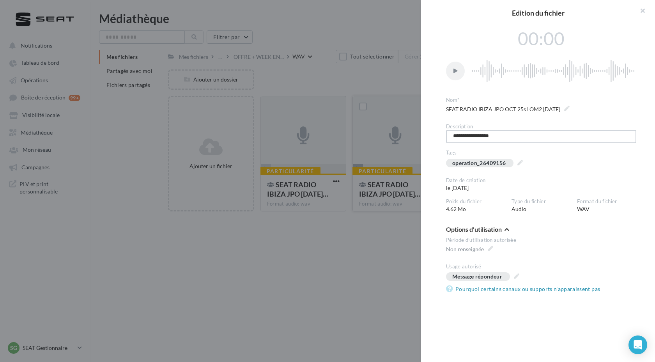
click at [482, 137] on textarea "**********" at bounding box center [541, 136] width 190 height 13
click at [539, 159] on div "Tags operation_26409156" at bounding box center [541, 159] width 190 height 21
click at [642, 11] on button "button" at bounding box center [639, 11] width 31 height 23
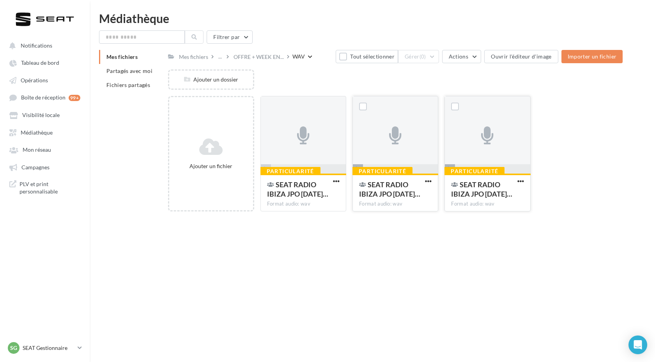
click at [435, 222] on div "Notifications Tableau de bord Opérations" at bounding box center [327, 193] width 655 height 362
click at [339, 184] on button "button" at bounding box center [336, 182] width 10 height 8
click at [317, 198] on button "Modifier les informations" at bounding box center [297, 197] width 87 height 20
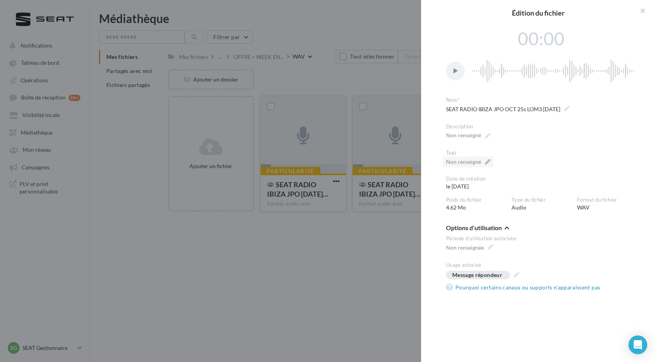
click at [482, 163] on div "Non renseigné" at bounding box center [468, 161] width 51 height 11
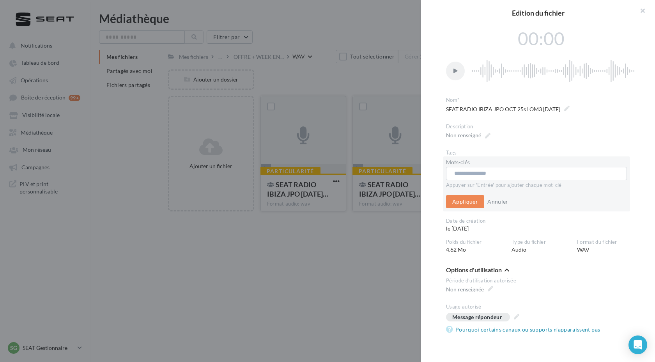
click at [468, 169] on input "text" at bounding box center [536, 173] width 164 height 8
click at [466, 174] on input "text" at bounding box center [536, 173] width 164 height 8
paste input "**********"
type input "**********"
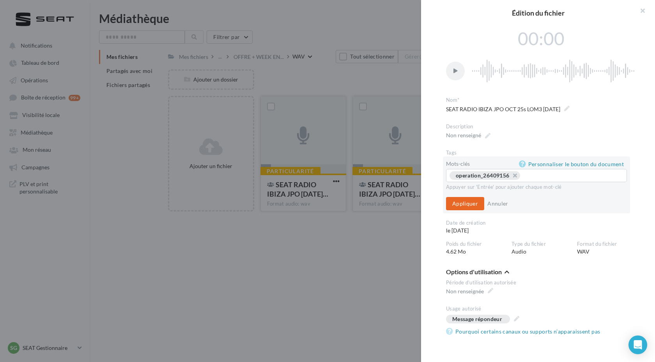
click at [461, 209] on button "Appliquer" at bounding box center [465, 203] width 38 height 13
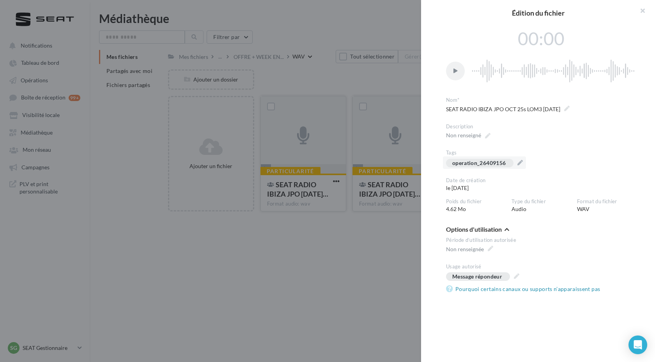
click at [359, 288] on div at bounding box center [327, 181] width 655 height 362
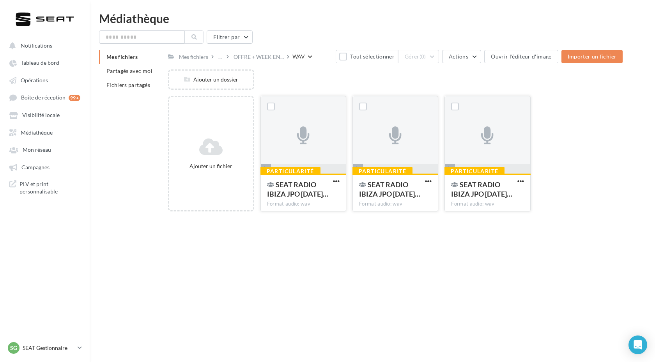
click at [582, 168] on div "Ajouter un fichier Particularité SEAT RADIO IBIZA JPO OCT 2… Format audio: wav …" at bounding box center [398, 157] width 461 height 122
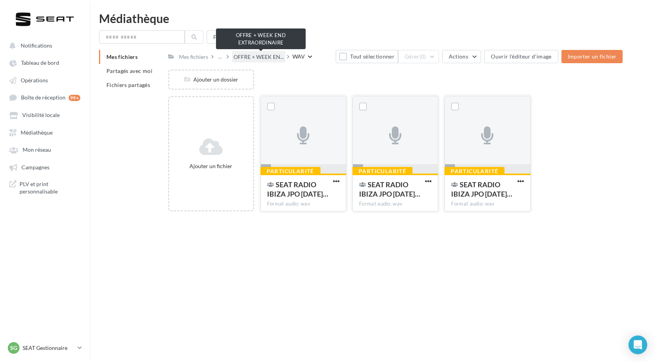
click at [265, 58] on span "OFFRE + WEEK EN..." at bounding box center [258, 57] width 50 height 8
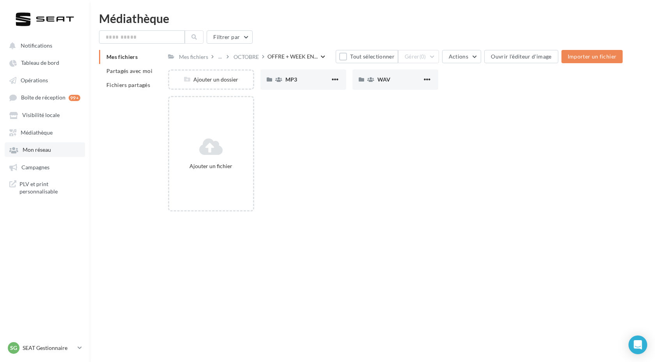
click at [46, 150] on span "Mon réseau" at bounding box center [37, 150] width 28 height 7
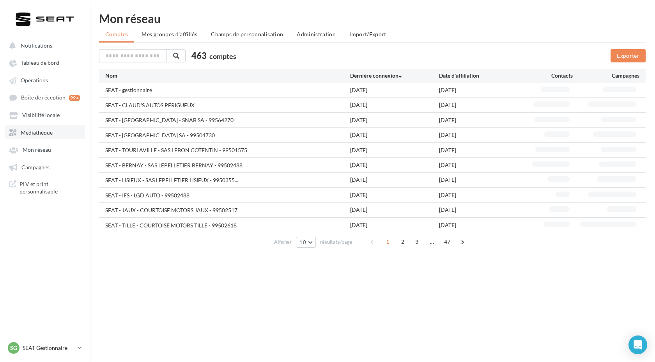
click at [41, 139] on link "Médiathèque" at bounding box center [45, 132] width 80 height 14
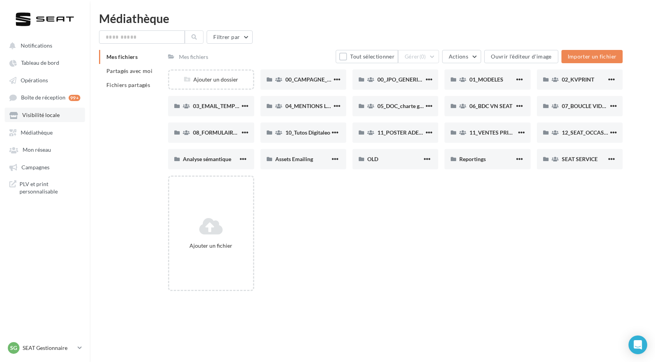
click at [41, 118] on span "Visibilité locale" at bounding box center [40, 115] width 37 height 7
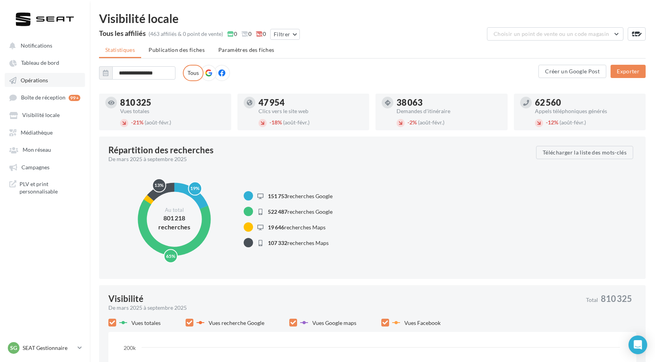
click at [32, 83] on span "Opérations" at bounding box center [34, 80] width 27 height 7
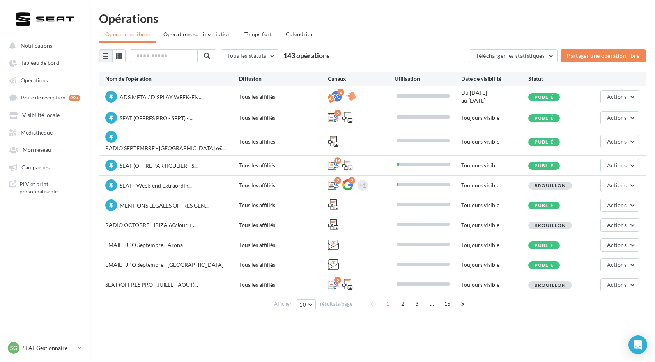
click at [228, 215] on div "RADIO OCTOBRE - IBIZA 6€/Jour + ... Tous les affiliés Toujours visible Brouillo…" at bounding box center [372, 224] width 546 height 19
click at [248, 221] on div "Tous les affiliés" at bounding box center [283, 225] width 89 height 8
click at [147, 222] on div "RADIO OCTOBRE - IBIZA 6€/Jour + ..." at bounding box center [172, 225] width 134 height 9
click at [550, 222] on span "Brouillon" at bounding box center [550, 225] width 32 height 6
click at [479, 221] on div "Toujours visible" at bounding box center [494, 225] width 67 height 8
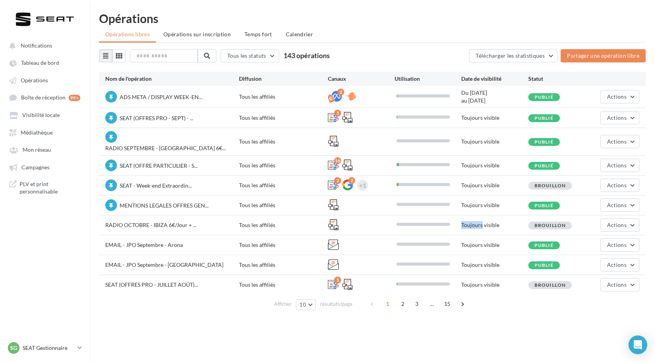
click at [479, 221] on div "Toujours visible" at bounding box center [494, 225] width 67 height 8
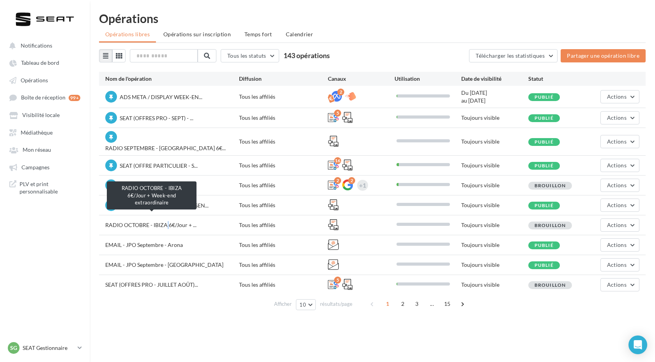
click at [168, 221] on span "RADIO OCTOBRE - IBIZA 6€/Jour + ..." at bounding box center [150, 224] width 91 height 7
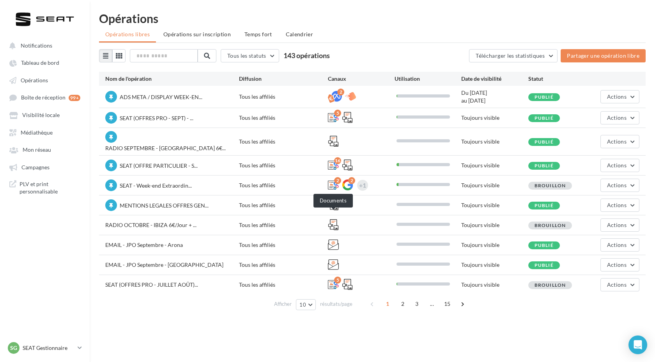
click at [337, 219] on icon at bounding box center [333, 224] width 11 height 11
click at [396, 221] on span at bounding box center [422, 224] width 57 height 7
click at [396, 223] on div at bounding box center [422, 224] width 53 height 3
click at [620, 221] on span "Actions" at bounding box center [616, 224] width 19 height 7
click at [602, 235] on button "Editer" at bounding box center [600, 243] width 78 height 20
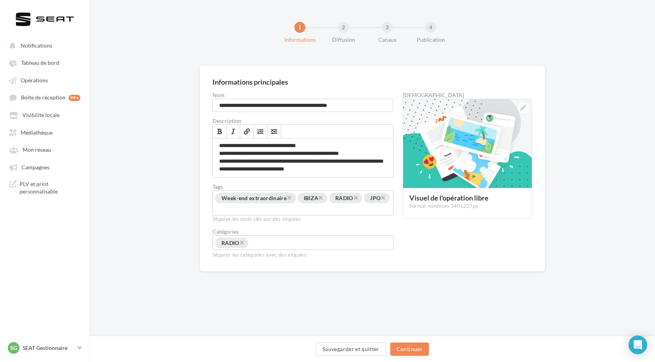
click at [318, 210] on div "× Week-end extraordinaire × IBIZA × RADIO × JPO" at bounding box center [302, 204] width 177 height 23
click at [272, 210] on input "Permet aux affiliés de trouver l'opération libre plus facilement" at bounding box center [243, 209] width 58 height 9
click at [410, 350] on button "Continuer" at bounding box center [409, 348] width 39 height 13
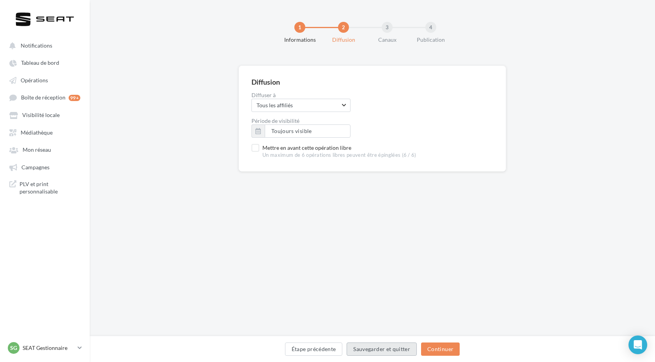
click at [410, 350] on button "Sauvegarder et quitter" at bounding box center [381, 348] width 70 height 13
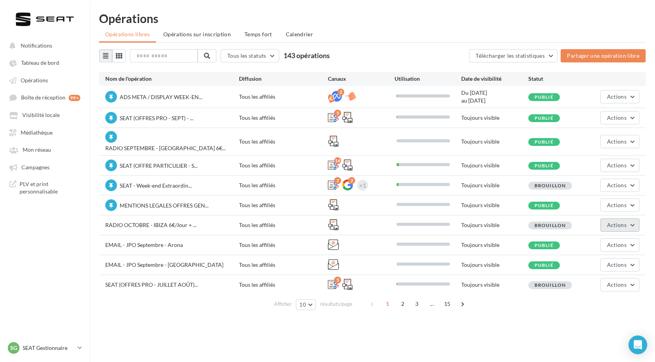
click at [612, 221] on span "Actions" at bounding box center [616, 224] width 19 height 7
click at [592, 233] on button "Editer" at bounding box center [600, 243] width 78 height 20
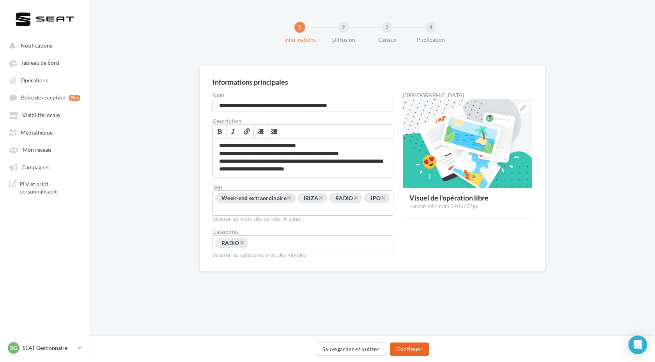
click at [415, 346] on button "Continuer" at bounding box center [409, 348] width 39 height 13
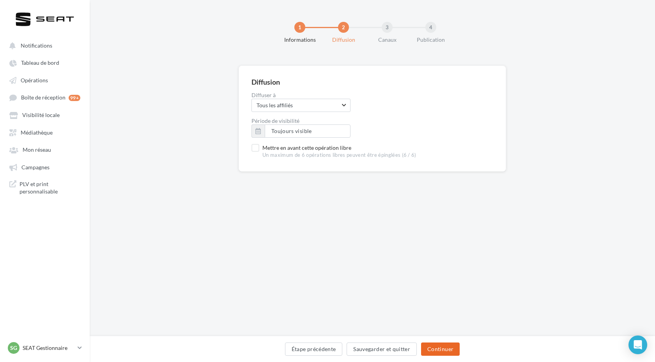
click at [446, 352] on button "Continuer" at bounding box center [440, 348] width 39 height 13
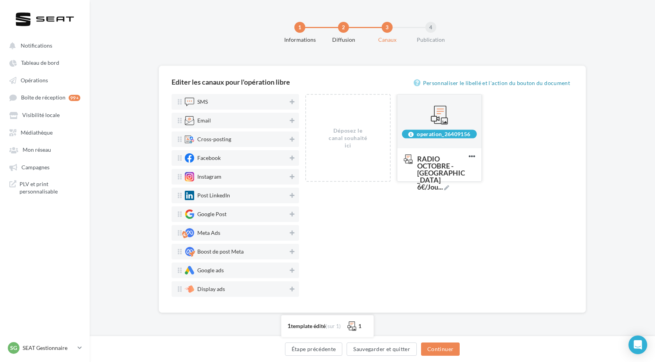
click at [467, 139] on div "operation_26409156" at bounding box center [439, 121] width 84 height 55
click at [468, 155] on icon at bounding box center [471, 156] width 19 height 19
click at [438, 166] on span "RADIO OCTOBRE - IBIZA 6€/Jou ..." at bounding box center [441, 172] width 48 height 35
click at [438, 166] on textarea "RADIO OCTOBRE - IBIZA 6€/Jou ..." at bounding box center [430, 174] width 63 height 46
click at [438, 121] on div "Intégrez ce mot clé dans les documents que vous voulez lier à la campagne" at bounding box center [439, 114] width 78 height 24
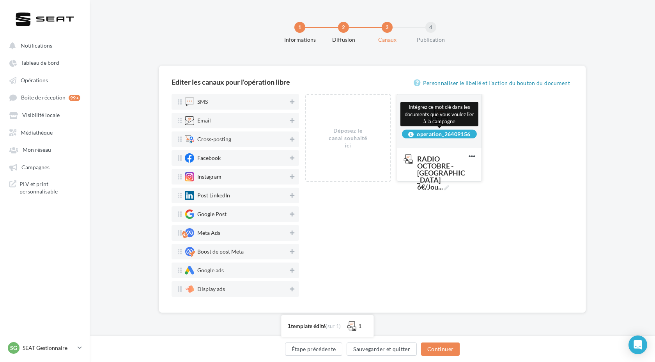
click at [437, 130] on div "operation_26409156" at bounding box center [439, 133] width 75 height 9
click at [437, 133] on div "operation_26409156" at bounding box center [439, 133] width 75 height 9
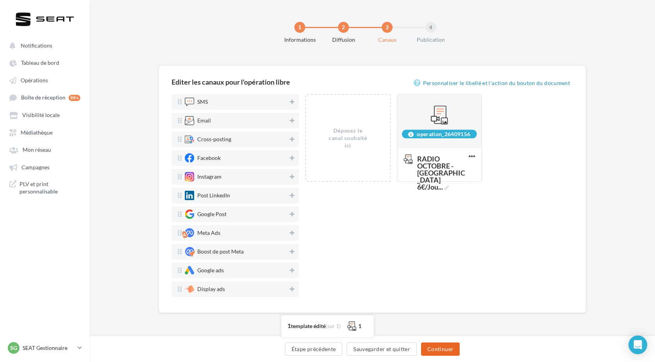
click at [441, 346] on button "Continuer" at bounding box center [440, 348] width 39 height 13
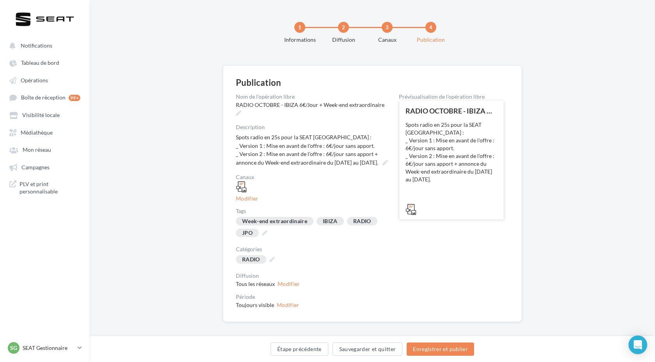
click at [461, 178] on div "Spots radio en 25s pour la SEAT Ibiza : _ Version 1 : Mise en avant de l'offre …" at bounding box center [451, 152] width 92 height 62
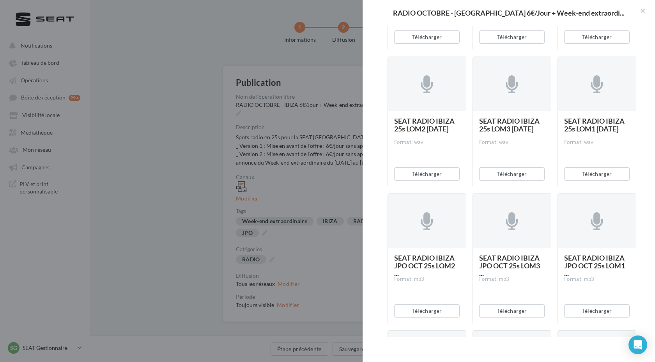
scroll to position [406, 0]
click at [643, 10] on button "button" at bounding box center [639, 11] width 31 height 23
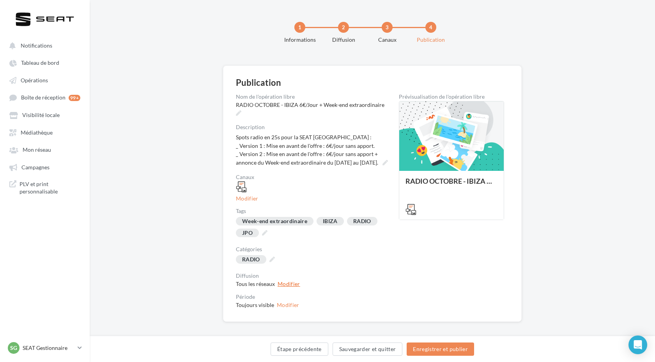
click at [282, 285] on button "Modifier" at bounding box center [288, 284] width 23 height 6
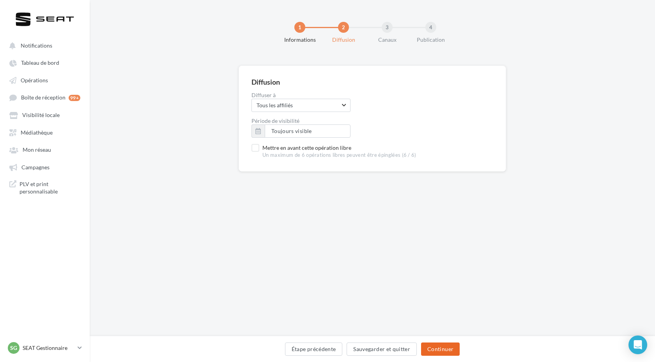
click at [447, 350] on button "Continuer" at bounding box center [440, 348] width 39 height 13
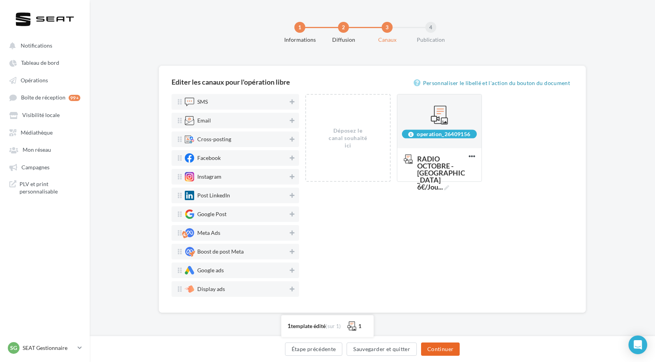
click at [449, 350] on button "Continuer" at bounding box center [440, 348] width 39 height 13
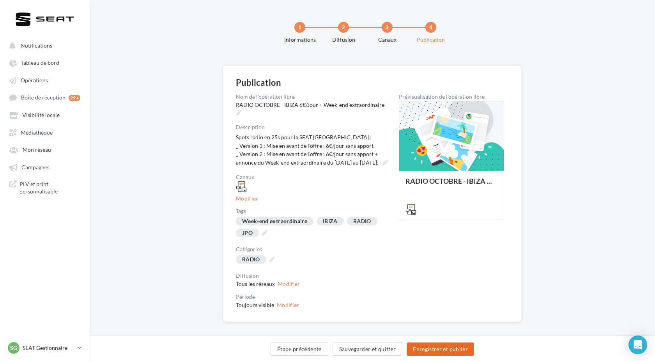
click at [449, 350] on button "Enregistrer et publier" at bounding box center [439, 348] width 67 height 13
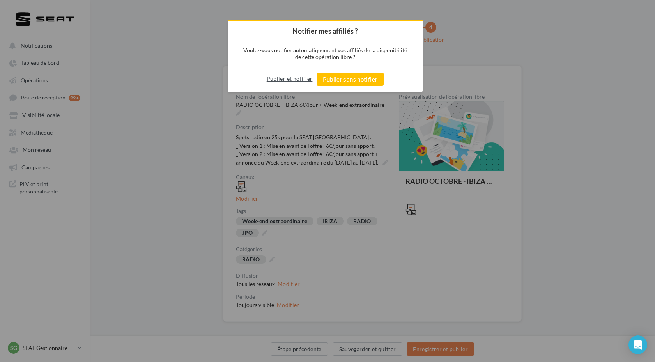
click at [296, 79] on button "Publier et notifier" at bounding box center [290, 78] width 46 height 12
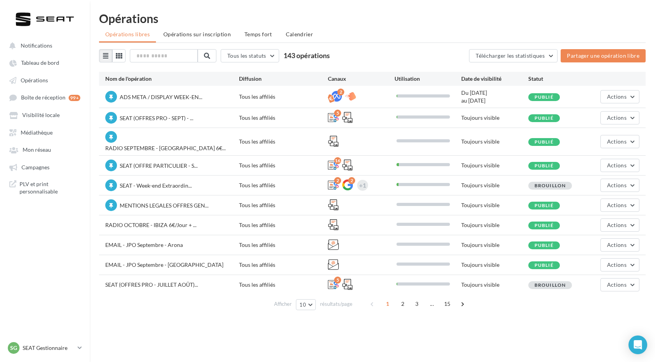
click at [259, 223] on div "RADIO OCTOBRE - IBIZA 6€/Jour + ... Tous les affiliés Toujours visible Publié A…" at bounding box center [372, 224] width 546 height 19
click at [645, 217] on div "Opérations Opérations libres Opérations sur inscription Temps fort Calendrier T…" at bounding box center [372, 164] width 565 height 304
click at [620, 221] on span "Actions" at bounding box center [616, 224] width 19 height 7
click at [497, 305] on div "Opérations Opérations libres Opérations sur inscription Temps fort Calendrier T…" at bounding box center [372, 164] width 565 height 304
